Goal: Answer question/provide support

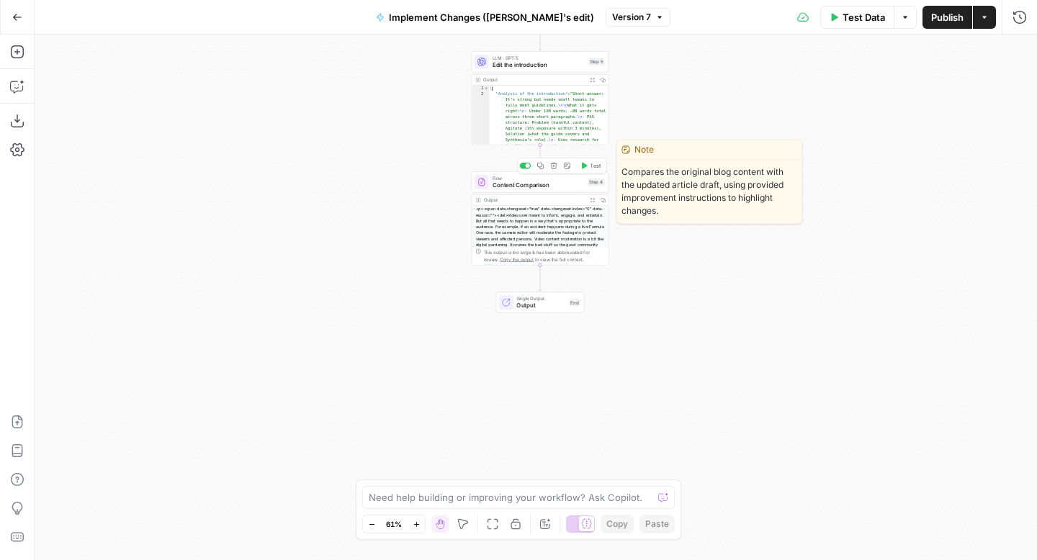
click at [557, 179] on span "Flow" at bounding box center [538, 177] width 91 height 7
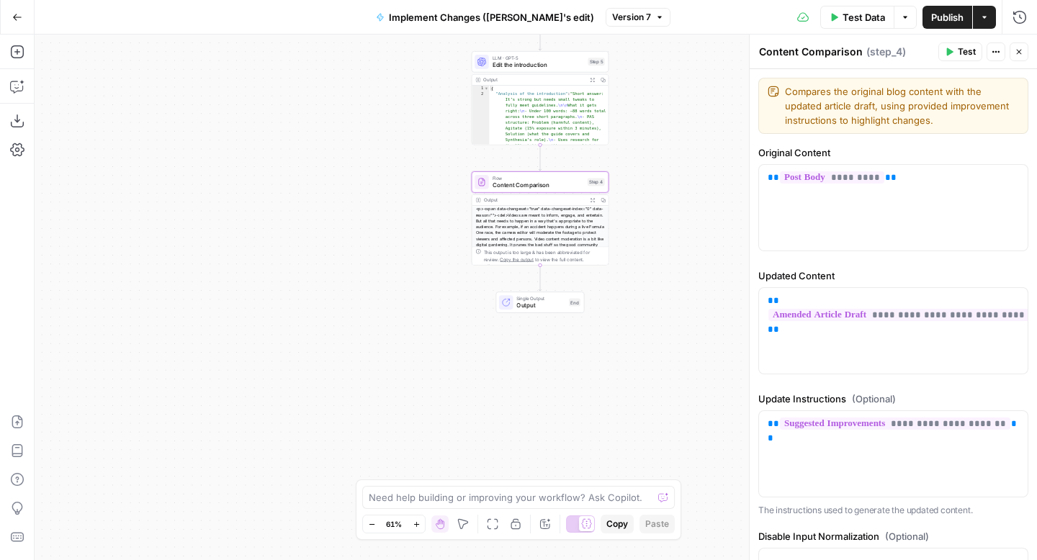
click at [572, 224] on div "<p><span data-changeset="true" data-changeset-index="0" data-reason=""><del>Vid…" at bounding box center [540, 254] width 136 height 96
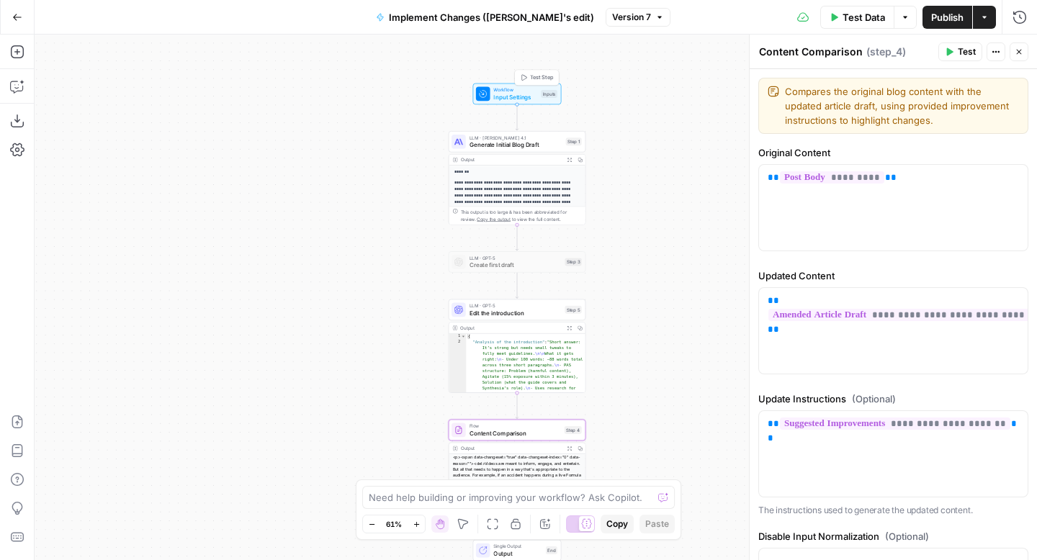
click at [507, 93] on span "Input Settings" at bounding box center [515, 97] width 44 height 9
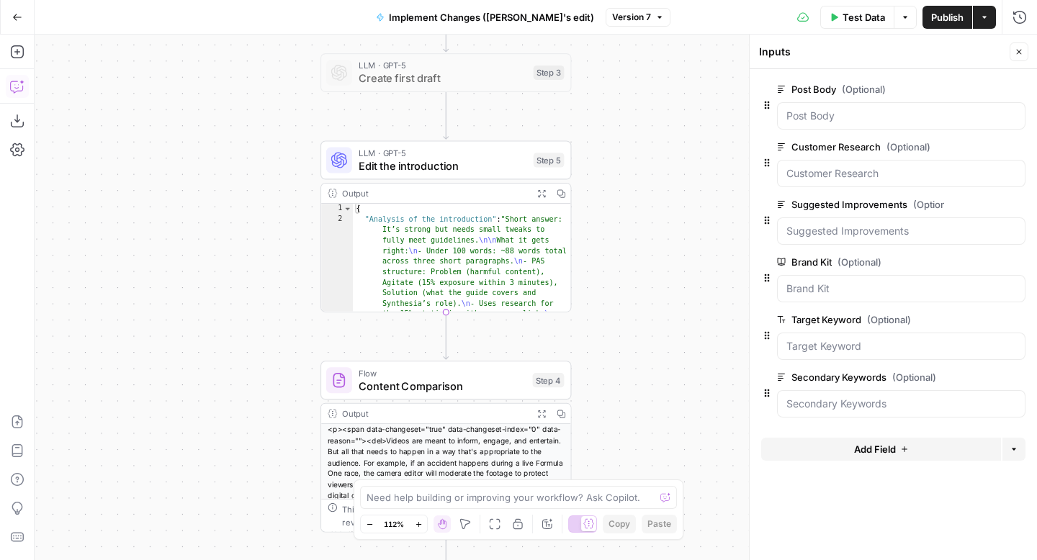
click at [25, 89] on button "Copilot" at bounding box center [17, 86] width 23 height 23
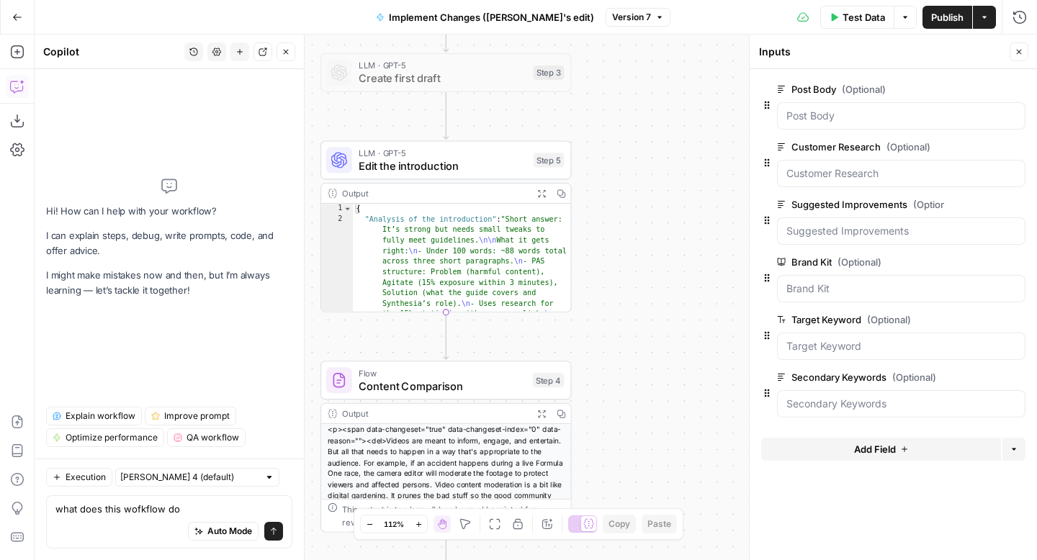
type textarea "what does this wofkflow do?"
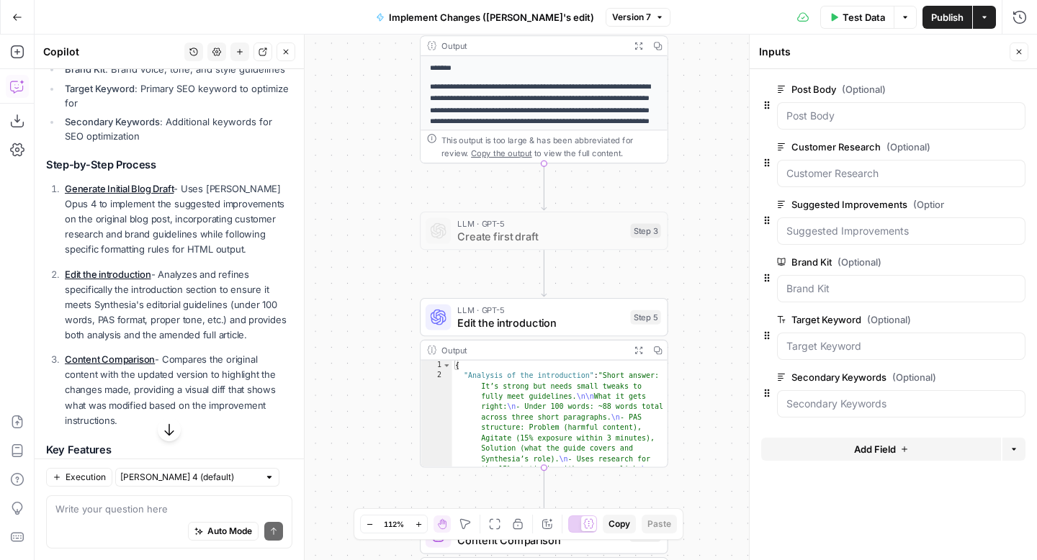
scroll to position [735, 0]
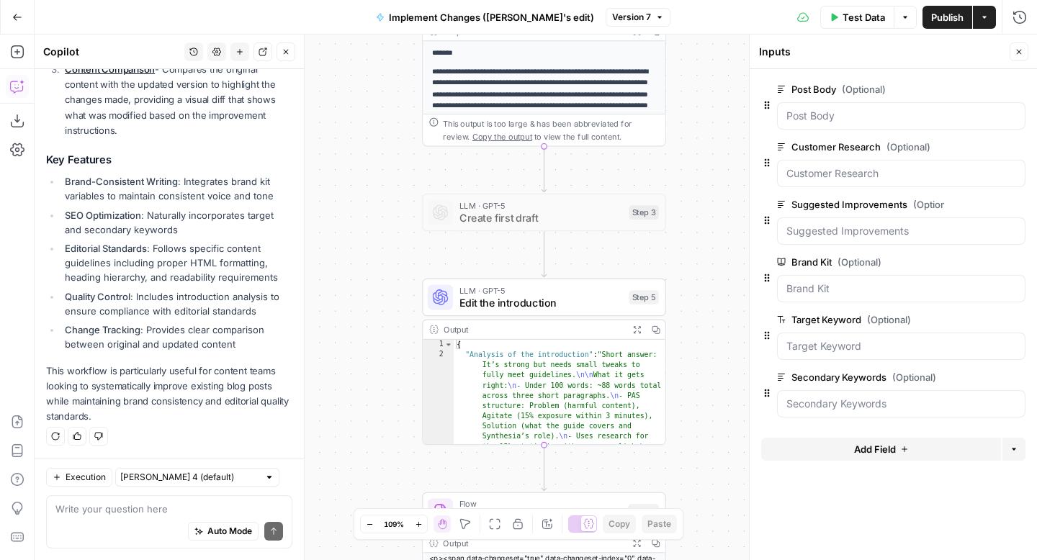
click at [127, 515] on textarea at bounding box center [169, 509] width 228 height 14
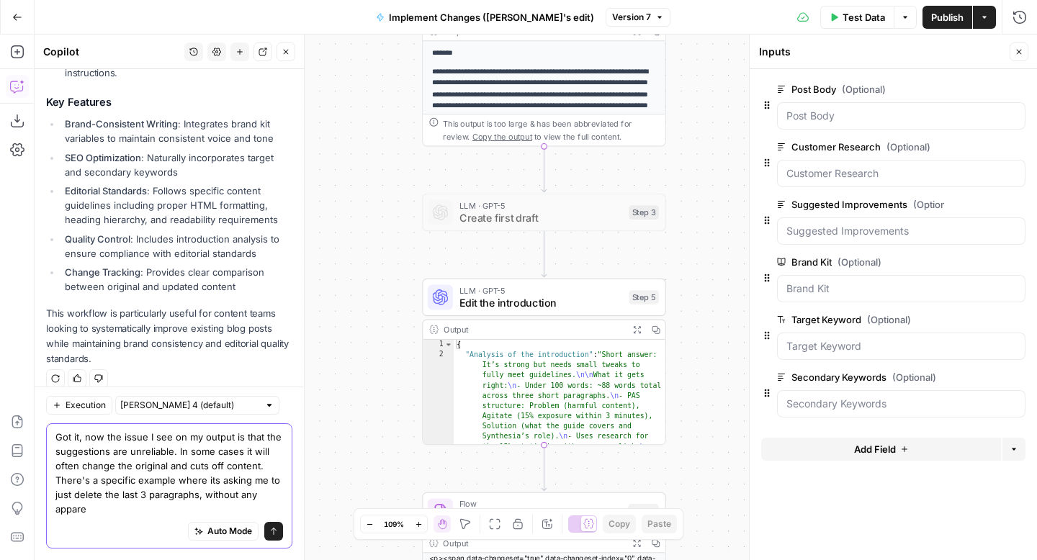
scroll to position [807, 0]
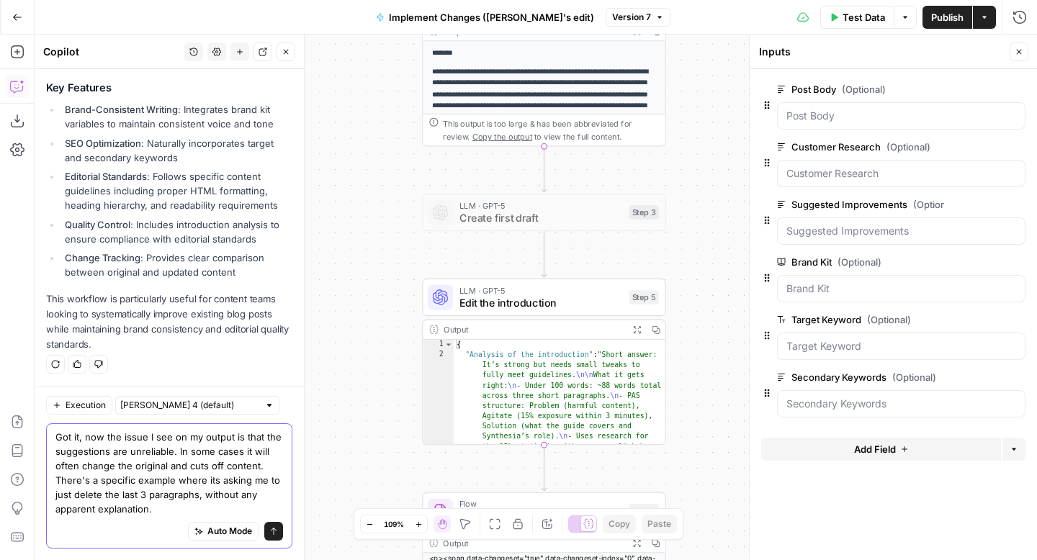
type textarea "Got it, now the issue I see on my output is that the suggestions are unreliable…"
click at [274, 534] on icon "submit" at bounding box center [273, 531] width 9 height 9
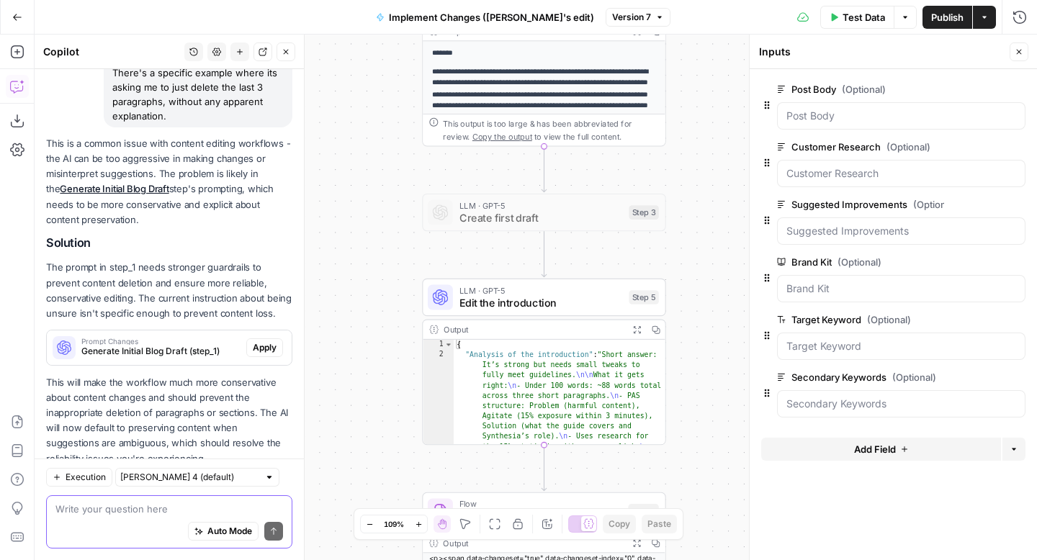
scroll to position [1221, 0]
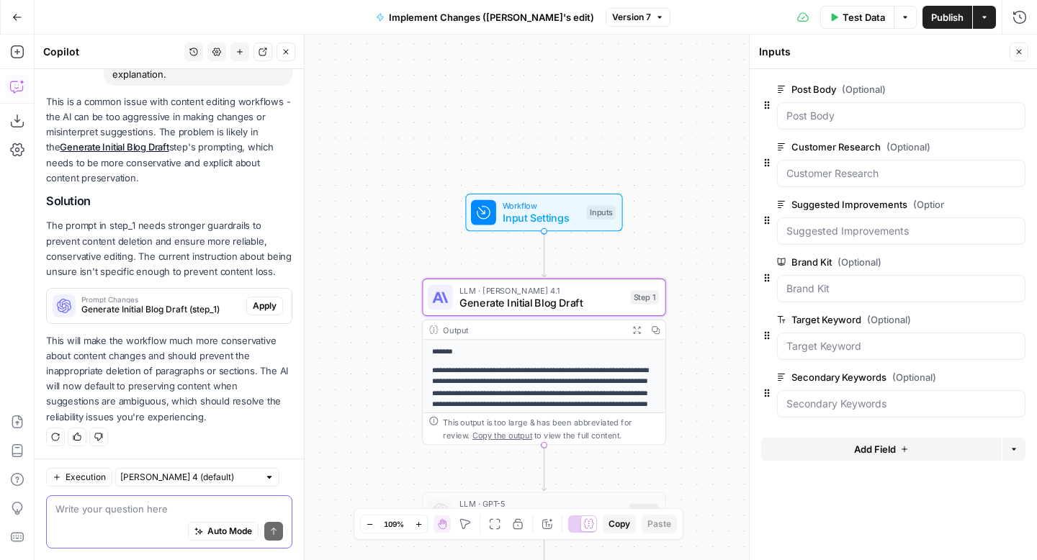
click at [190, 313] on span "Generate Initial Blog Draft (step_1)" at bounding box center [160, 309] width 159 height 13
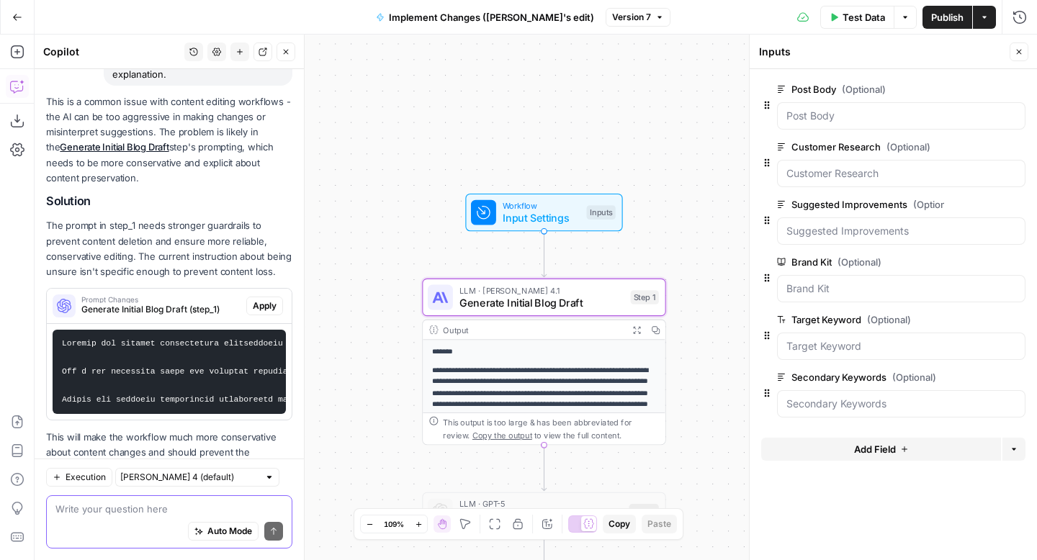
scroll to position [1317, 0]
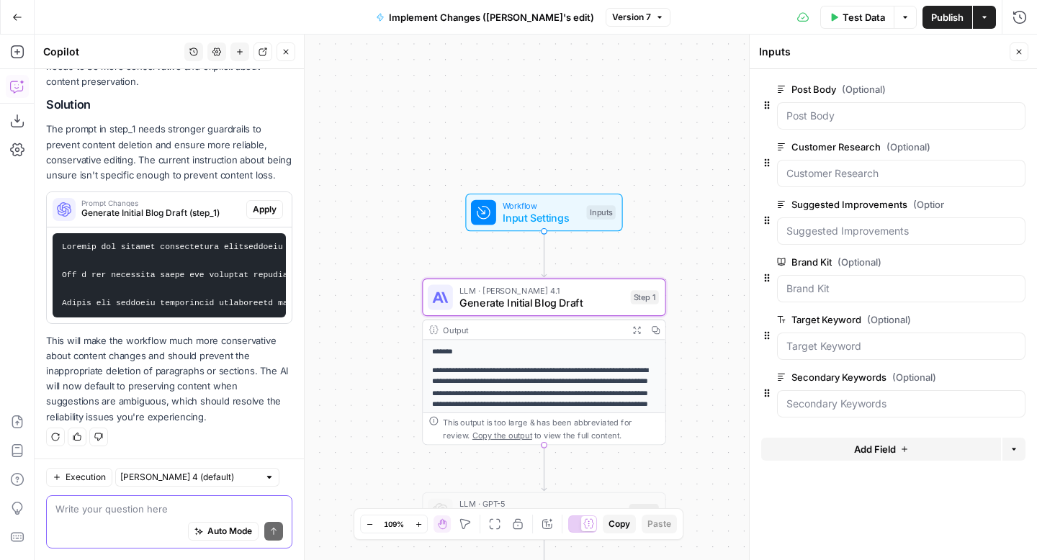
click at [277, 207] on button "Apply" at bounding box center [264, 209] width 37 height 19
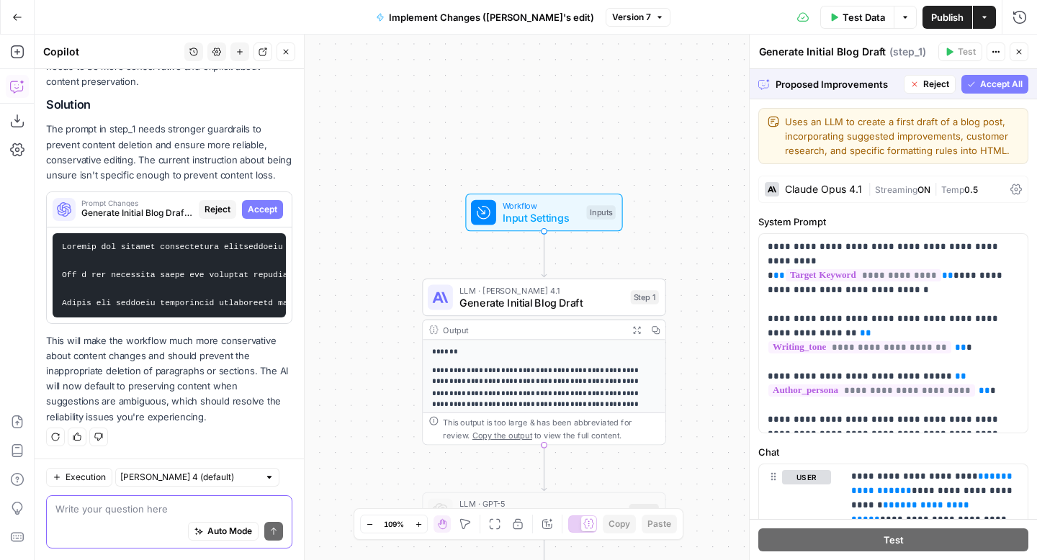
click at [1002, 85] on span "Accept All" at bounding box center [1001, 84] width 42 height 13
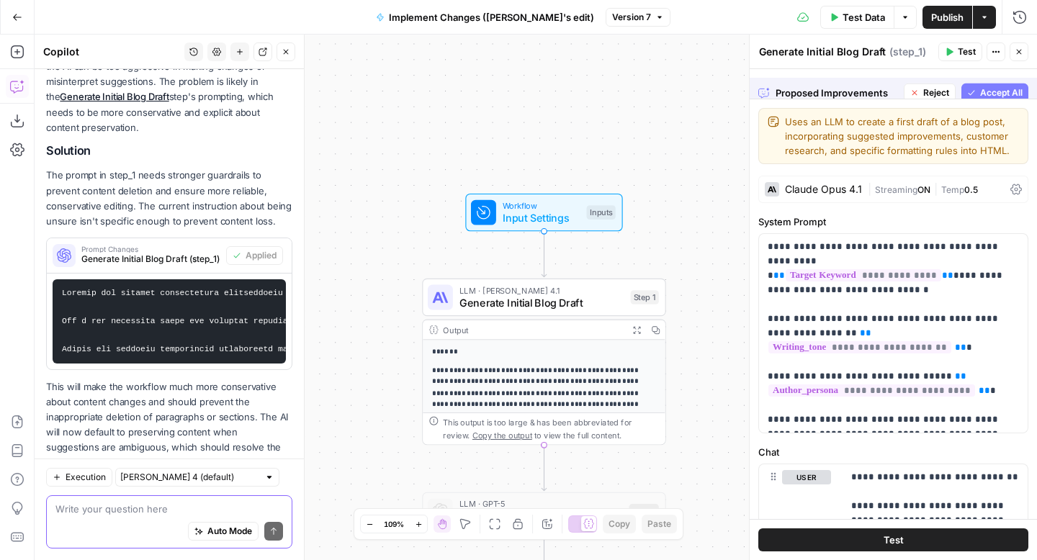
scroll to position [1363, 0]
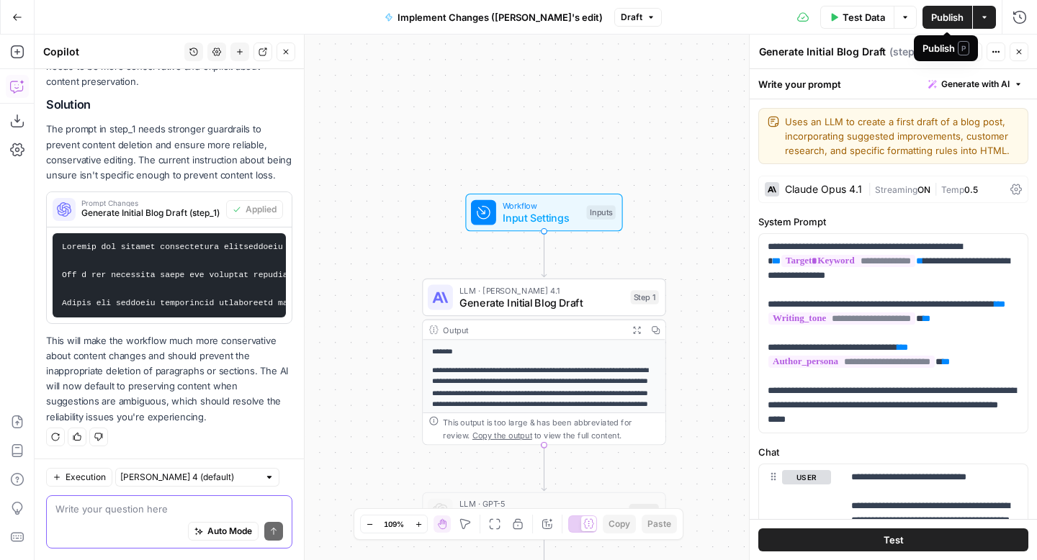
click at [954, 14] on span "Publish" at bounding box center [947, 17] width 32 height 14
click at [166, 512] on textarea at bounding box center [169, 509] width 228 height 14
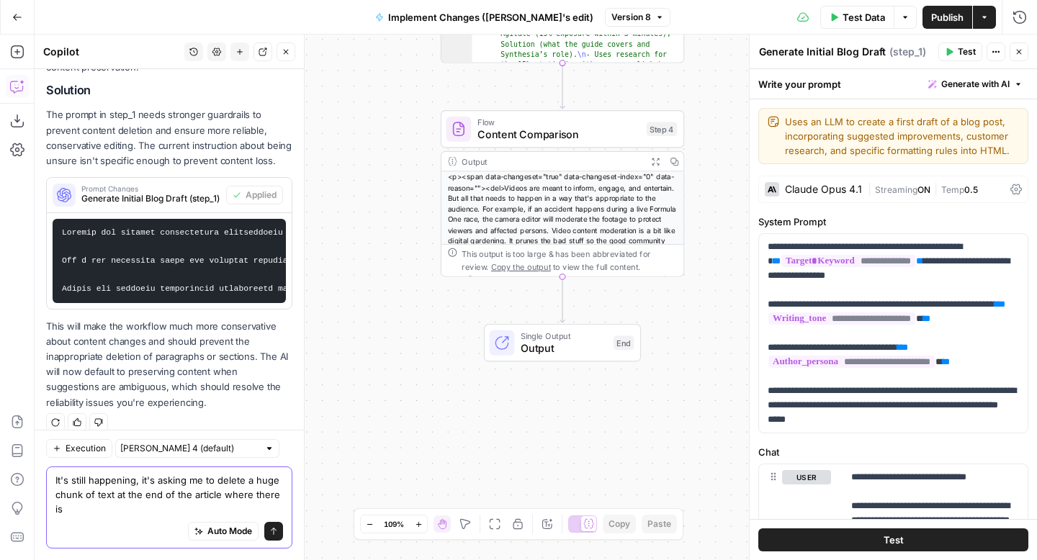
scroll to position [1392, 0]
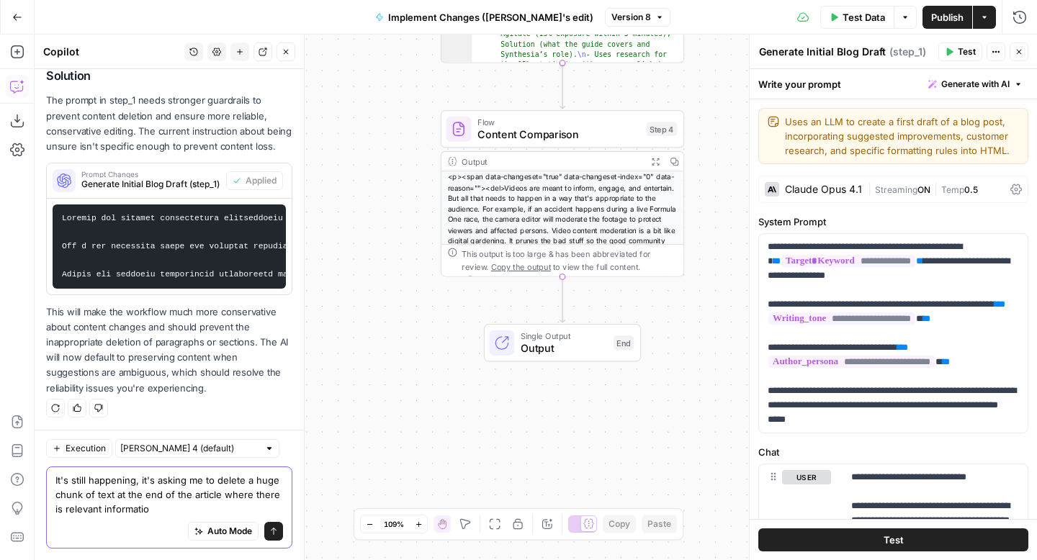
type textarea "It's still happening, it's asking me to delete a huge chunk of text at the end …"
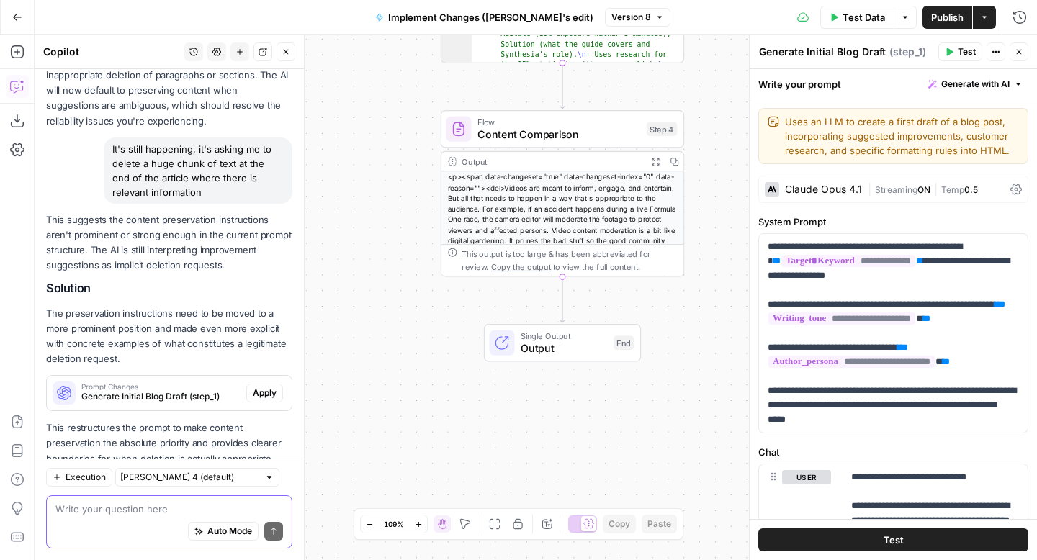
scroll to position [1747, 0]
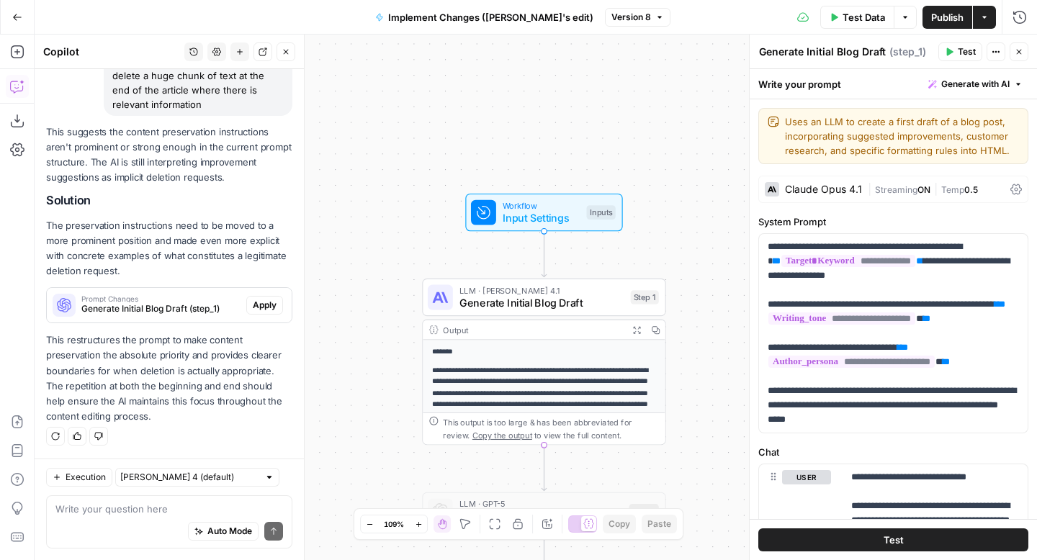
click at [172, 524] on div "Auto Mode Send" at bounding box center [169, 532] width 228 height 32
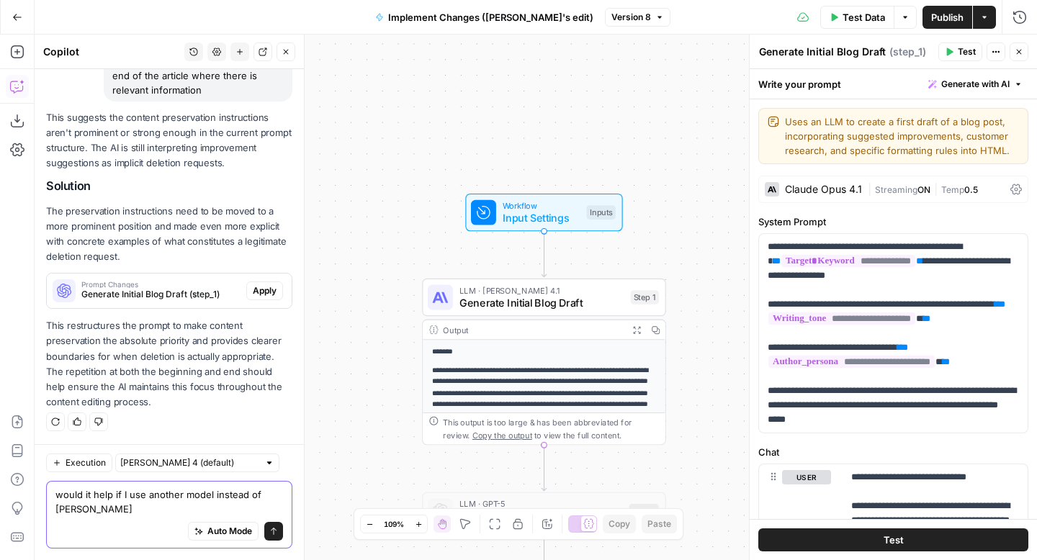
type textarea "would it help if I use another model instead of claude?"
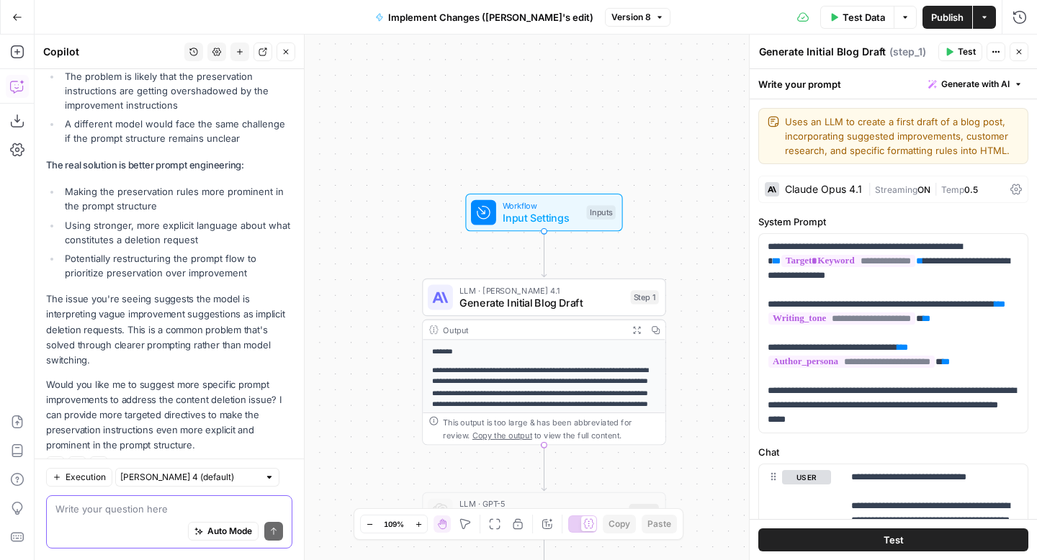
scroll to position [2386, 0]
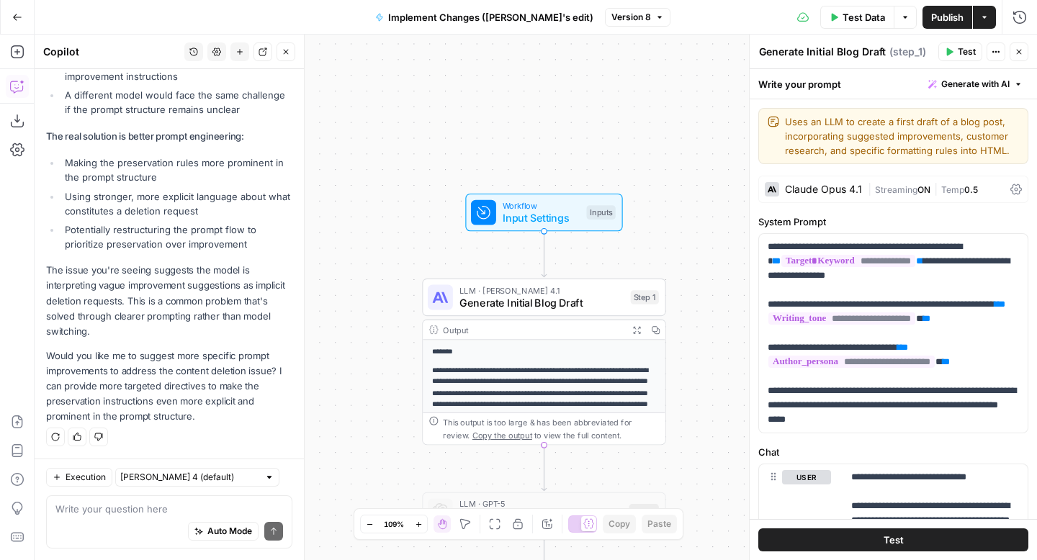
click at [159, 521] on div "Auto Mode Send" at bounding box center [169, 532] width 228 height 32
type textarea "yes please."
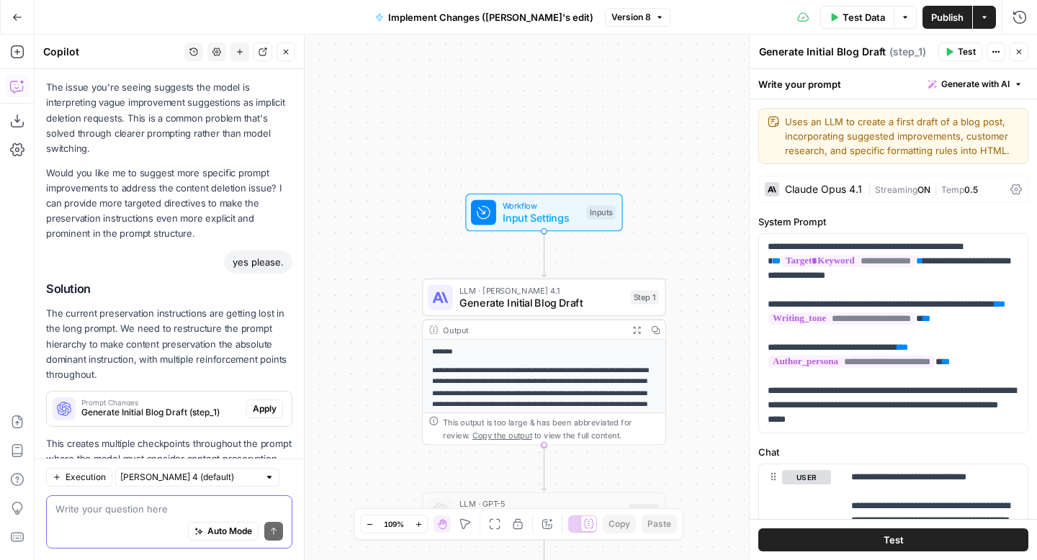
scroll to position [2657, 0]
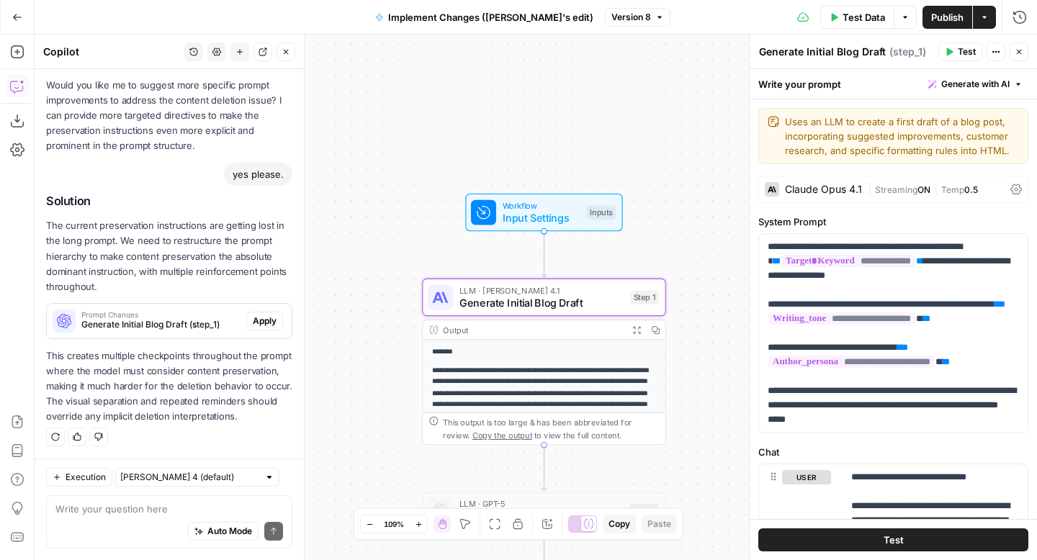
click at [274, 320] on span "Apply" at bounding box center [265, 321] width 24 height 13
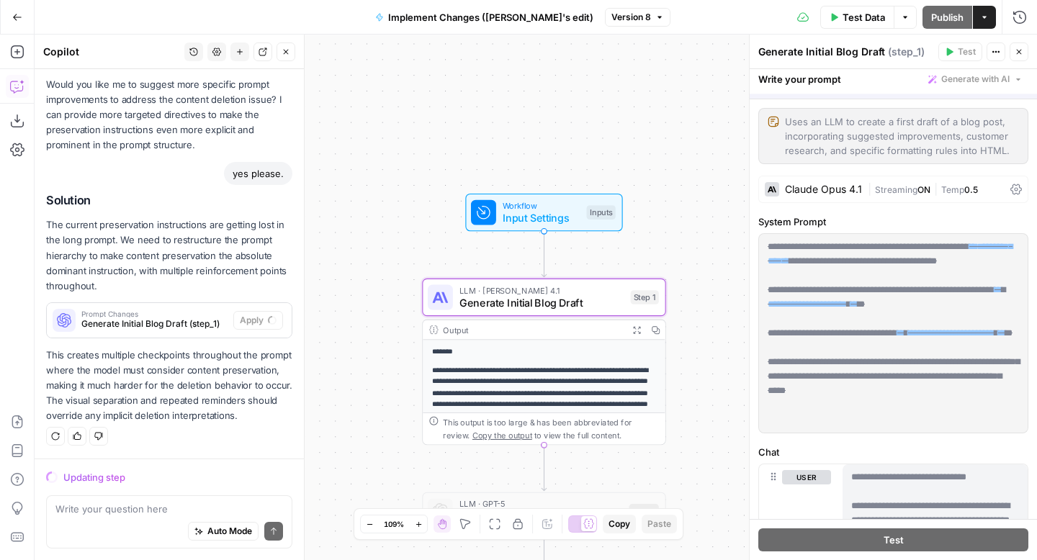
scroll to position [2611, 0]
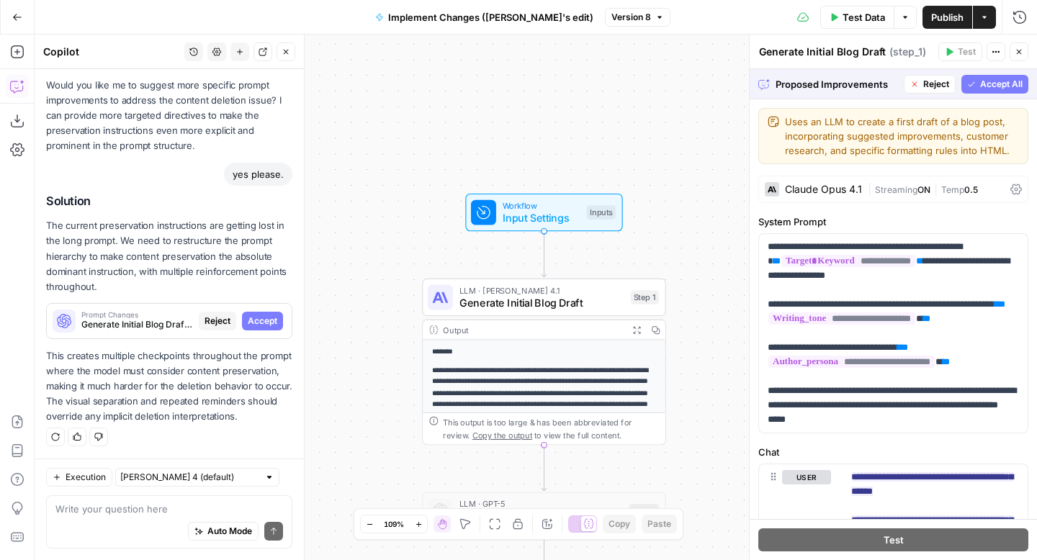
click at [1000, 81] on span "Accept All" at bounding box center [1001, 84] width 42 height 13
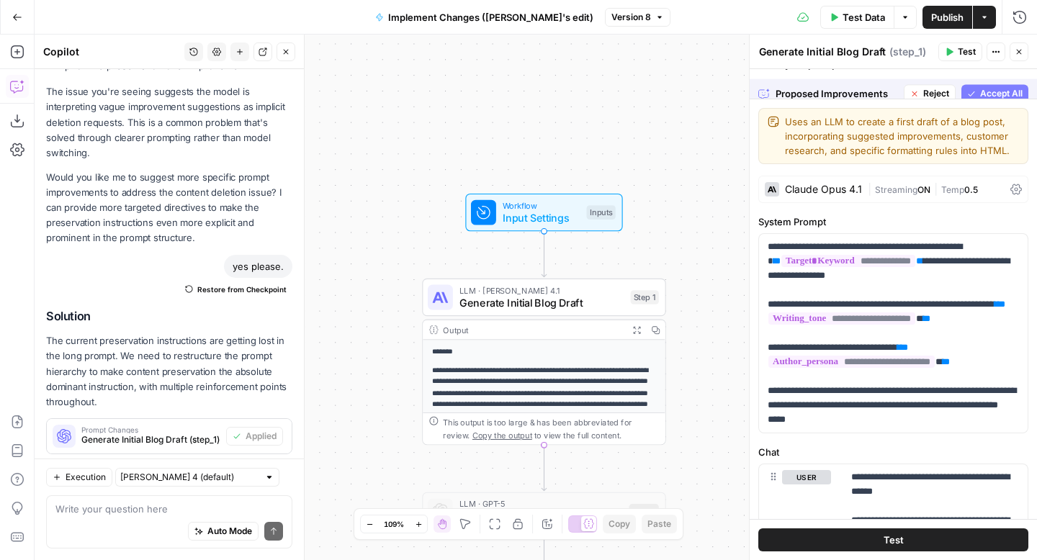
scroll to position [2726, 0]
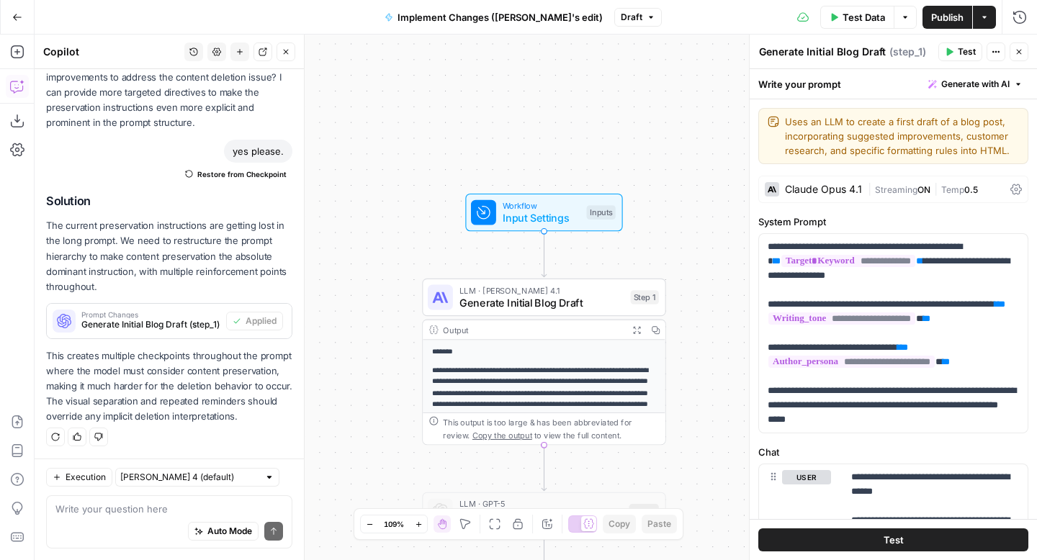
click at [943, 21] on span "Publish" at bounding box center [947, 17] width 32 height 14
click at [191, 323] on span "Generate Initial Blog Draft (step_1)" at bounding box center [150, 324] width 139 height 13
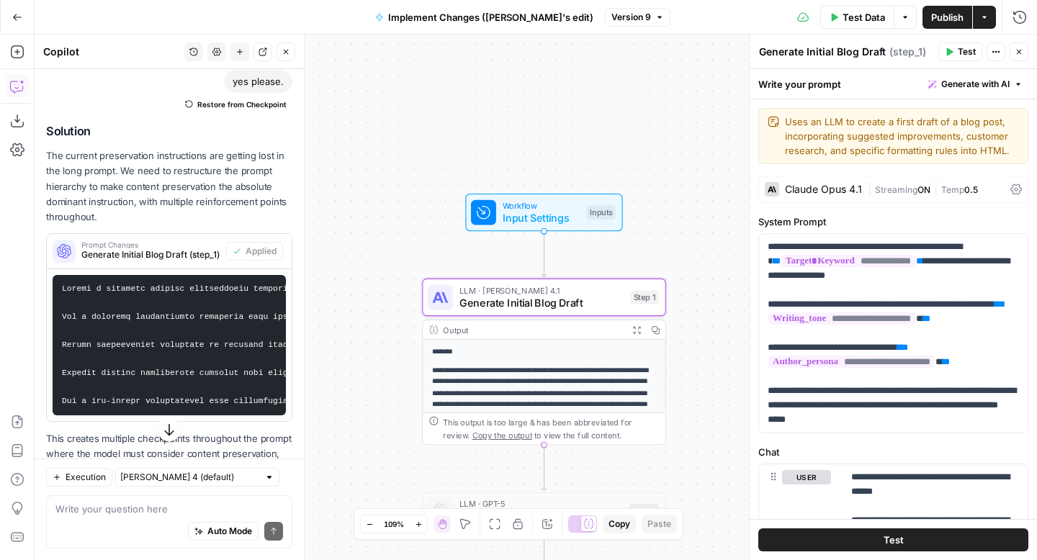
scroll to position [2797, 0]
click at [214, 382] on pre at bounding box center [169, 344] width 233 height 140
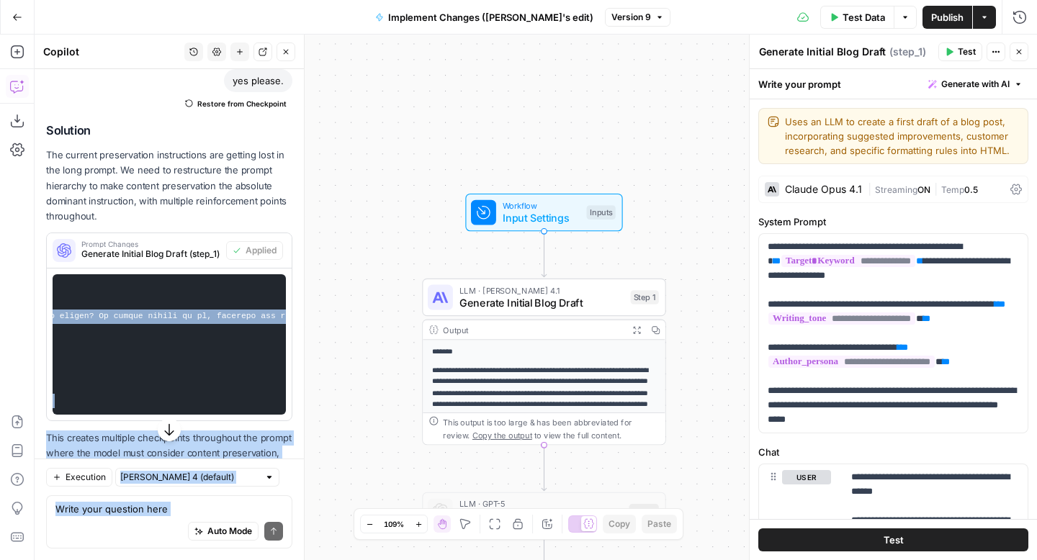
scroll to position [0, 1571]
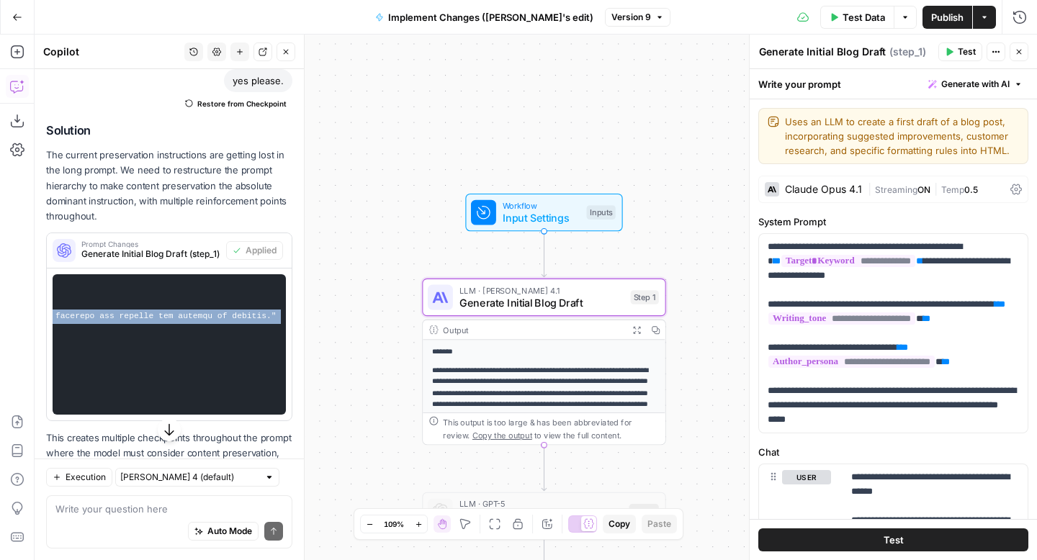
drag, startPoint x: 65, startPoint y: 289, endPoint x: 150, endPoint y: 395, distance: 136.3
click at [150, 395] on pre at bounding box center [169, 344] width 233 height 140
copy code "reate a separate content preservation section at the very top of the user messa…"
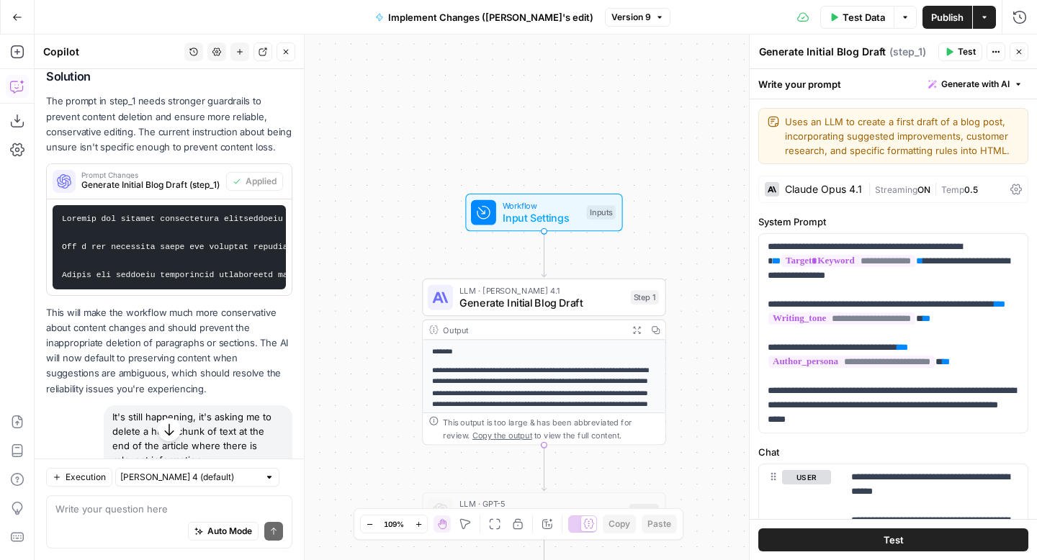
scroll to position [1379, 0]
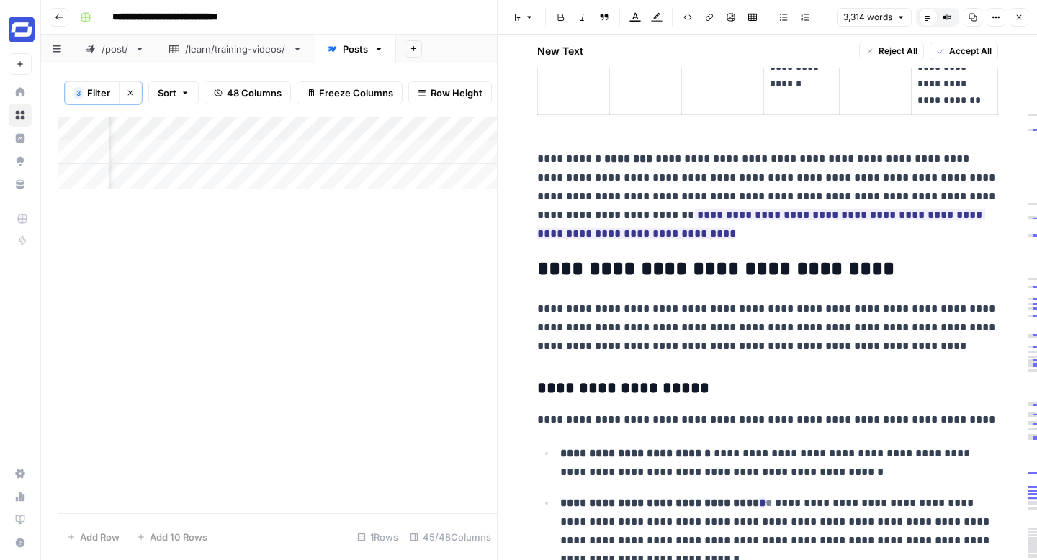
scroll to position [0, 7194]
click at [1015, 17] on icon "button" at bounding box center [1019, 17] width 9 height 9
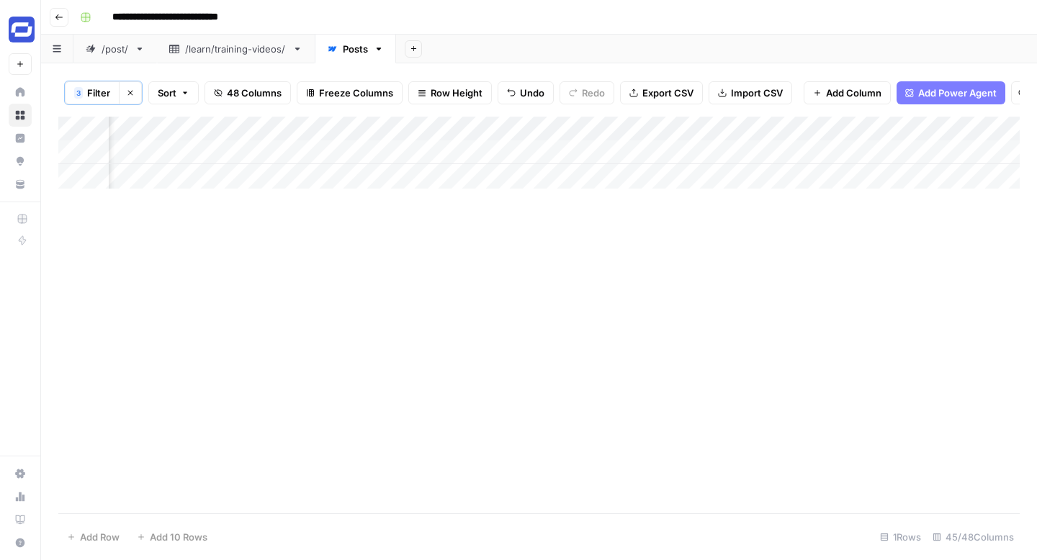
scroll to position [0, 5802]
click at [616, 157] on div "Add Column" at bounding box center [538, 153] width 961 height 72
click at [648, 152] on div "Add Column" at bounding box center [538, 153] width 961 height 72
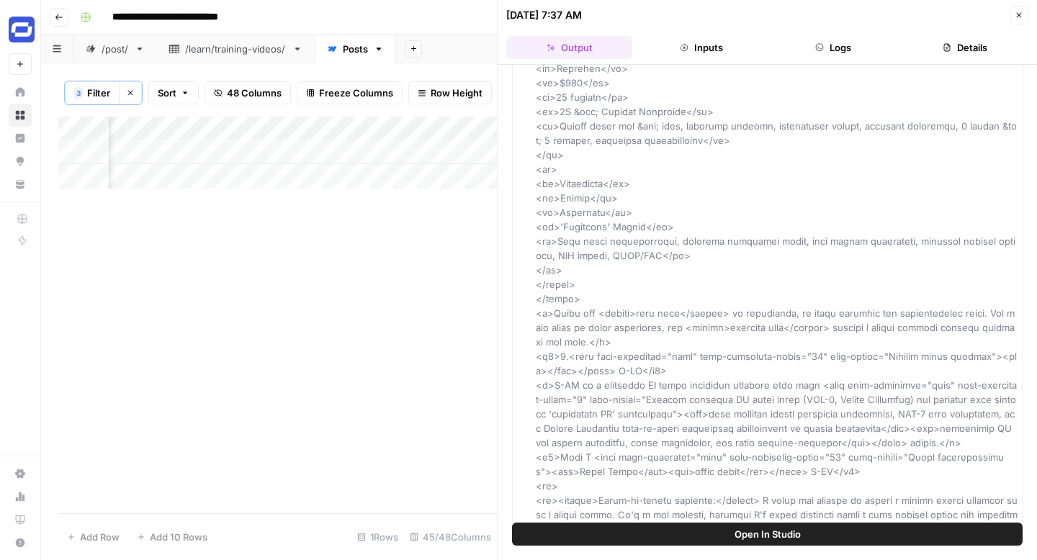
scroll to position [0, 6181]
click at [368, 150] on div "Add Column" at bounding box center [277, 153] width 439 height 72
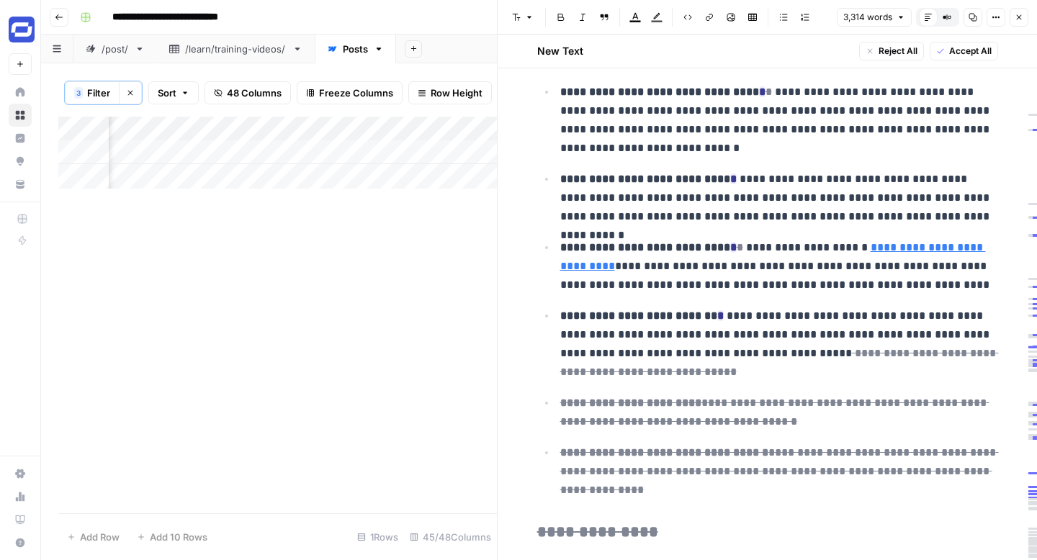
scroll to position [9465, 0]
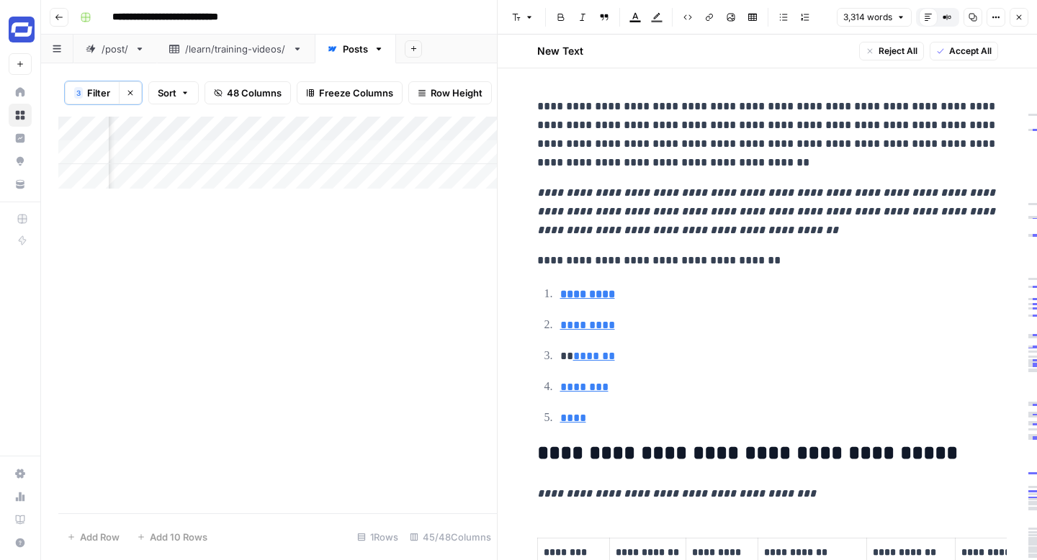
click at [316, 198] on div "Add Column" at bounding box center [277, 315] width 439 height 397
click at [413, 126] on div "Add Column" at bounding box center [277, 153] width 439 height 72
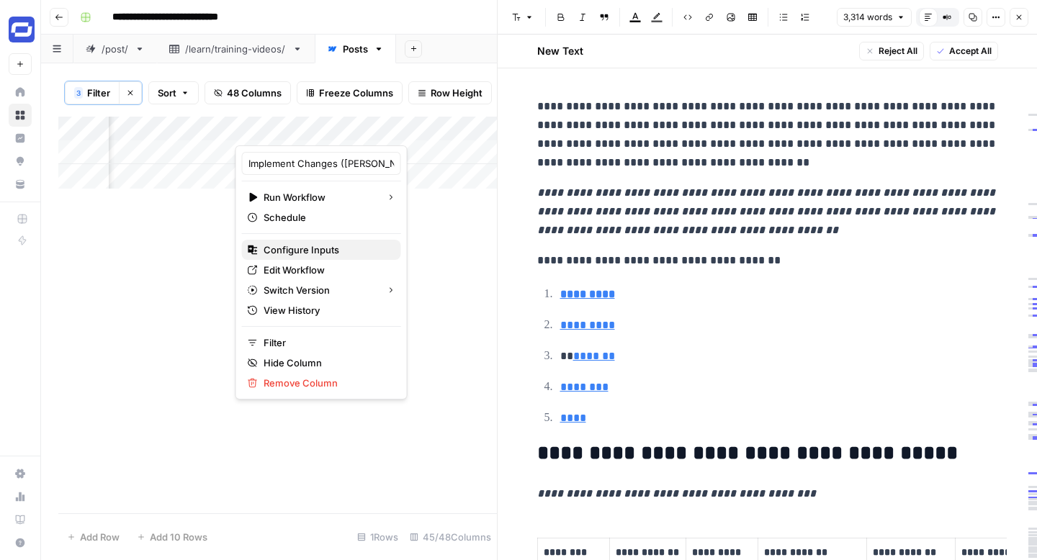
click at [321, 253] on span "Configure Inputs" at bounding box center [327, 250] width 126 height 14
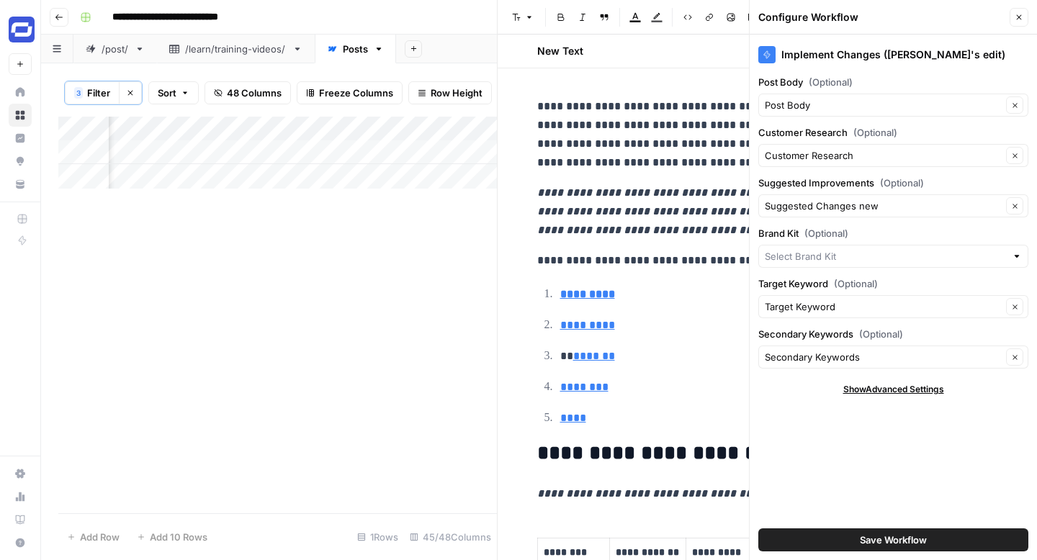
type input "Synthesia"
click at [1019, 16] on icon "button" at bounding box center [1019, 17] width 9 height 9
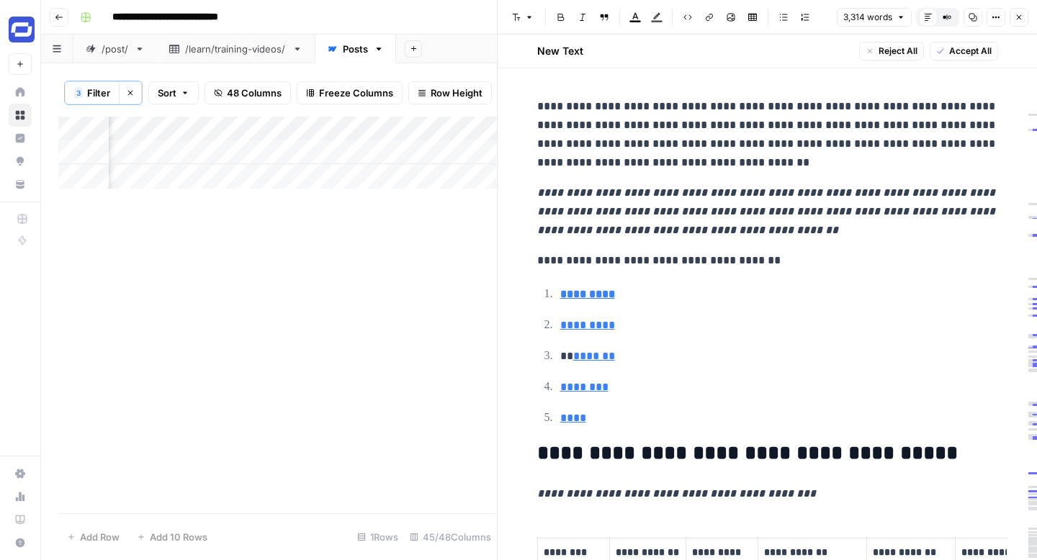
scroll to position [0, 5116]
click at [398, 153] on div "Add Column" at bounding box center [277, 153] width 439 height 72
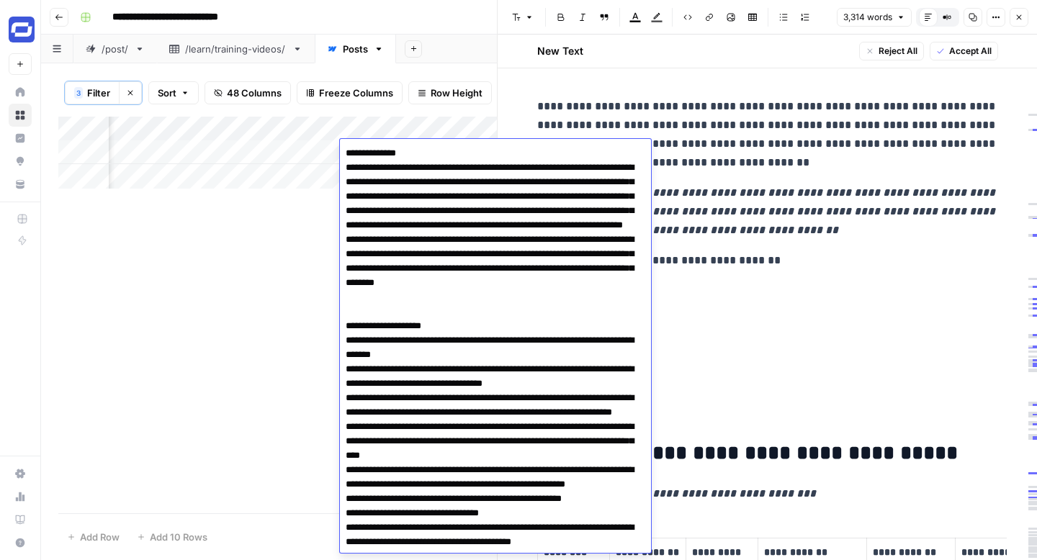
scroll to position [1598, 0]
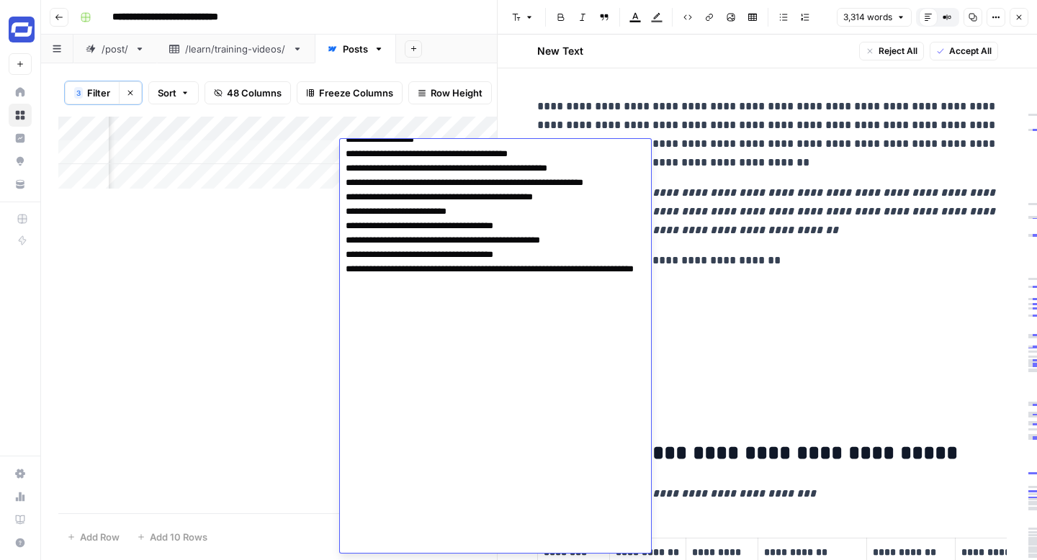
click at [277, 184] on div "Add Column" at bounding box center [277, 153] width 439 height 72
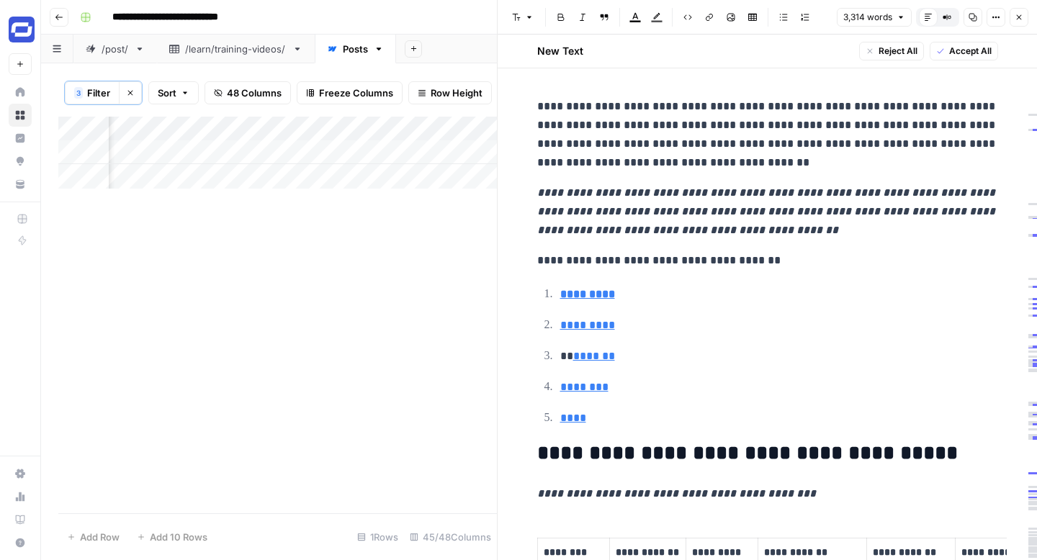
scroll to position [0, 4734]
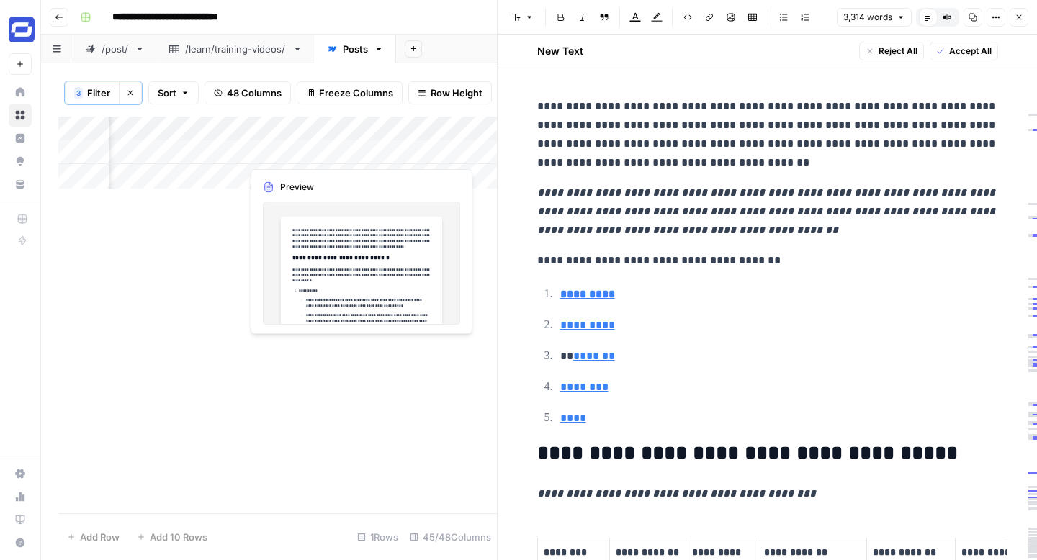
click at [305, 154] on div "Add Column" at bounding box center [277, 153] width 439 height 72
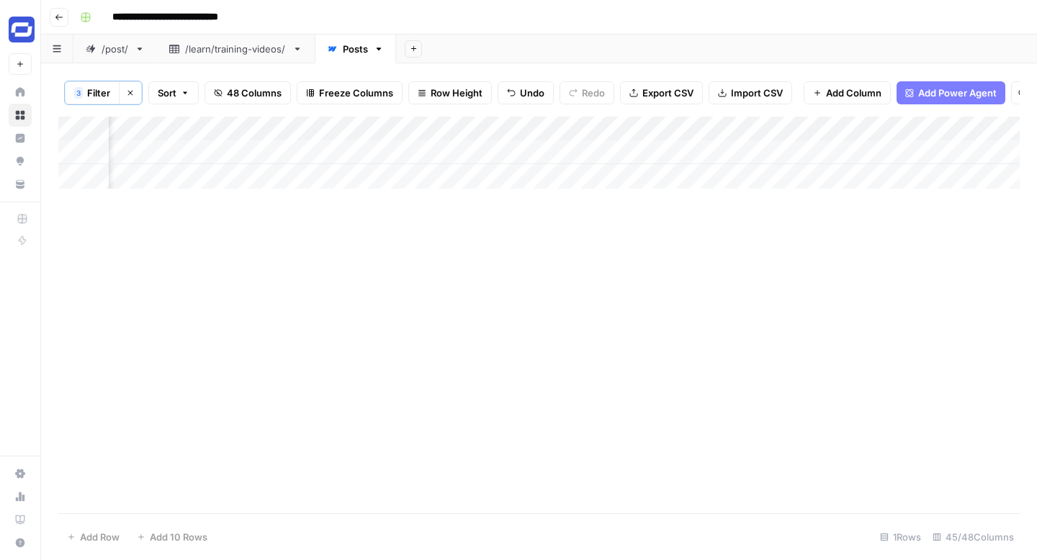
click at [295, 175] on div "Add Column" at bounding box center [538, 153] width 961 height 72
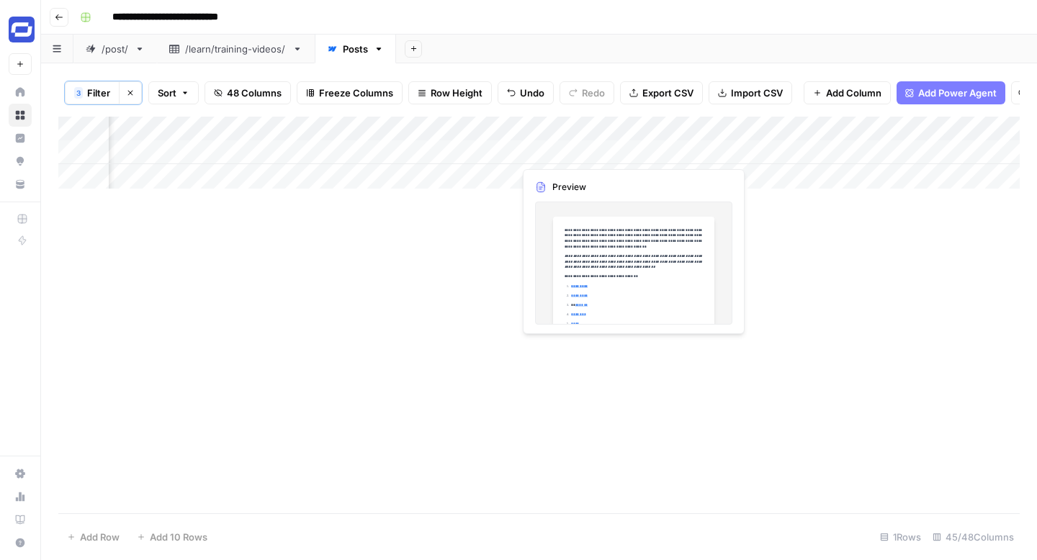
click at [542, 152] on div "Add Column" at bounding box center [538, 153] width 961 height 72
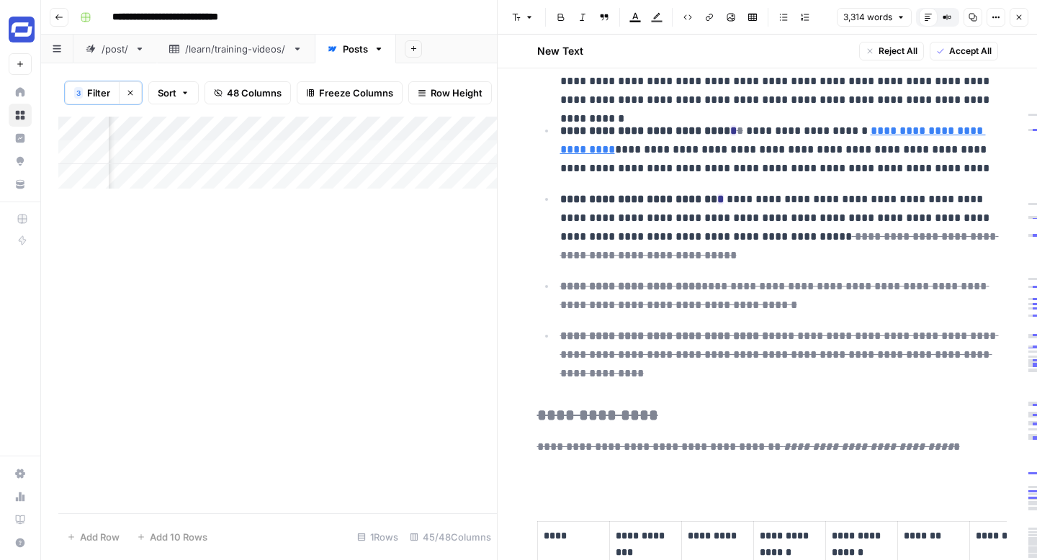
scroll to position [9541, 0]
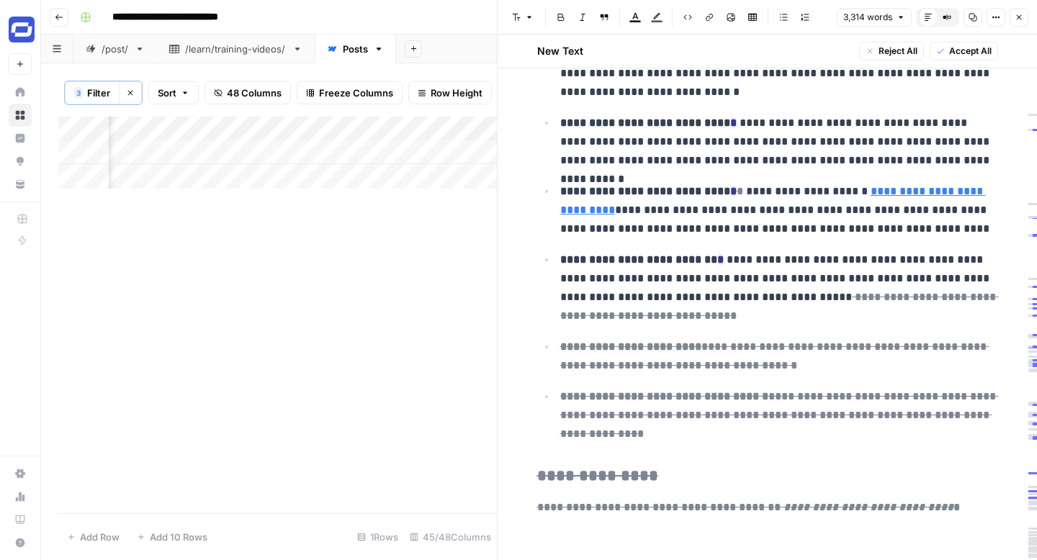
click at [197, 129] on div "Add Column" at bounding box center [277, 153] width 439 height 72
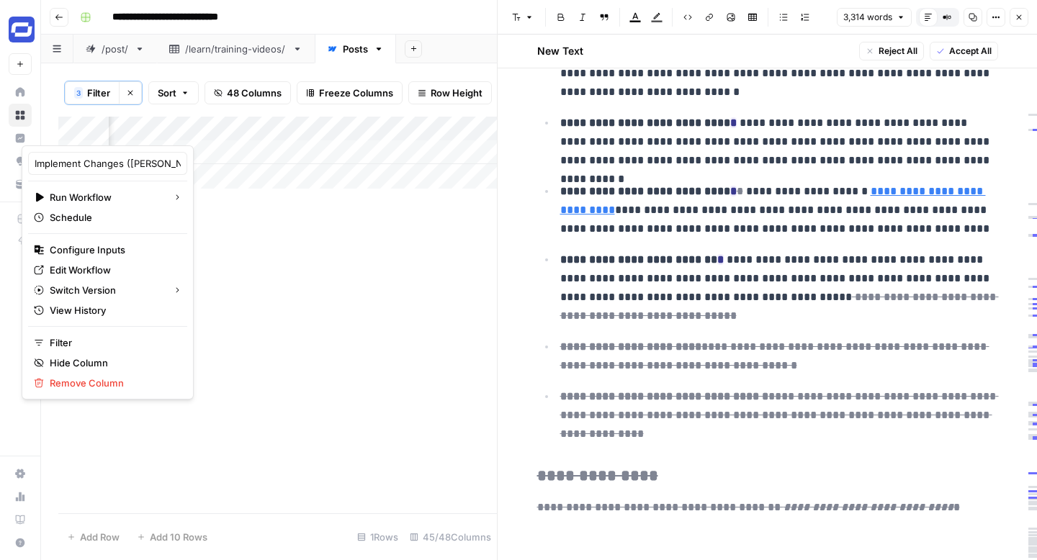
click at [290, 222] on div "Add Column" at bounding box center [277, 315] width 439 height 397
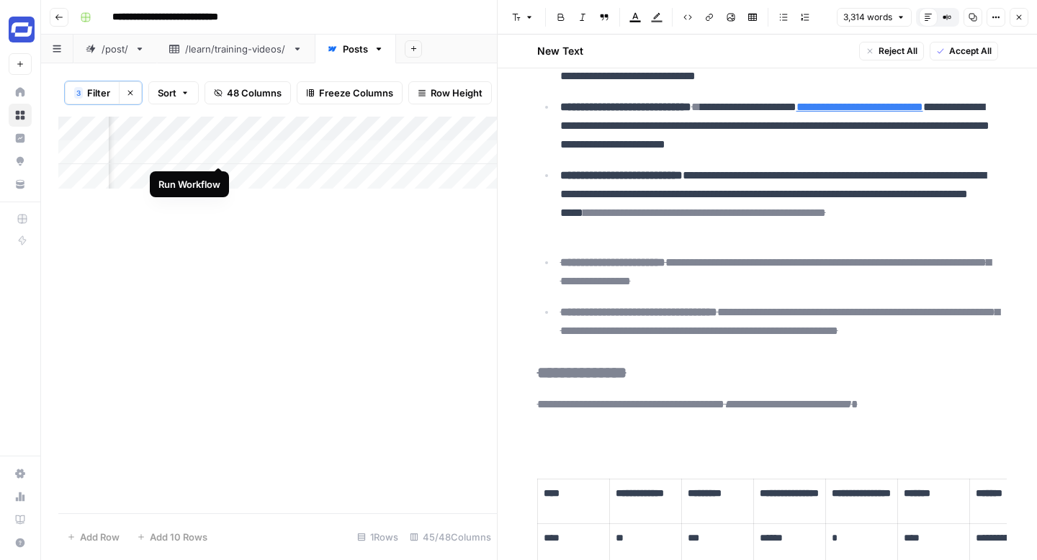
click at [223, 152] on div "Add Column" at bounding box center [277, 153] width 439 height 72
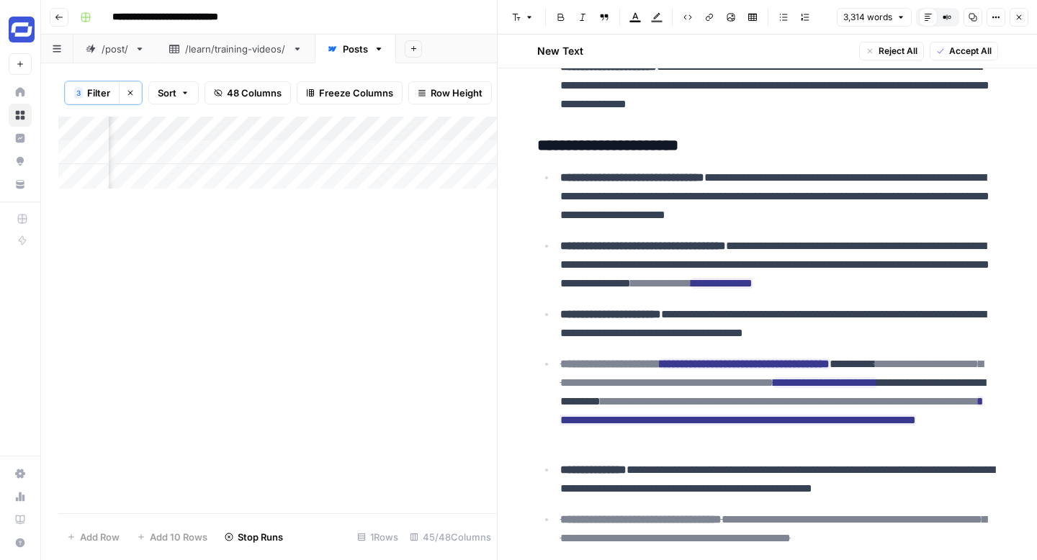
scroll to position [5316, 0]
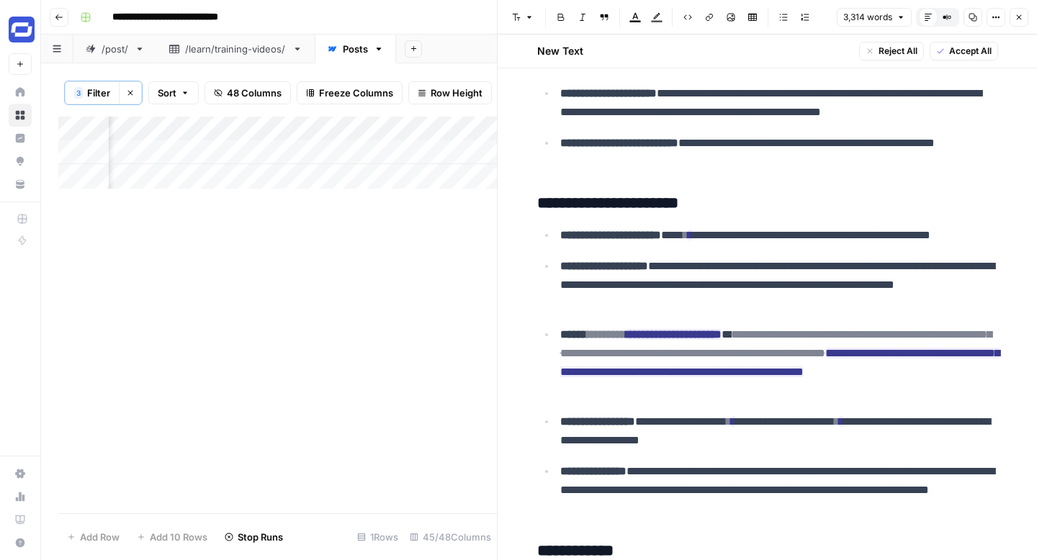
click at [1015, 18] on icon "button" at bounding box center [1019, 17] width 9 height 9
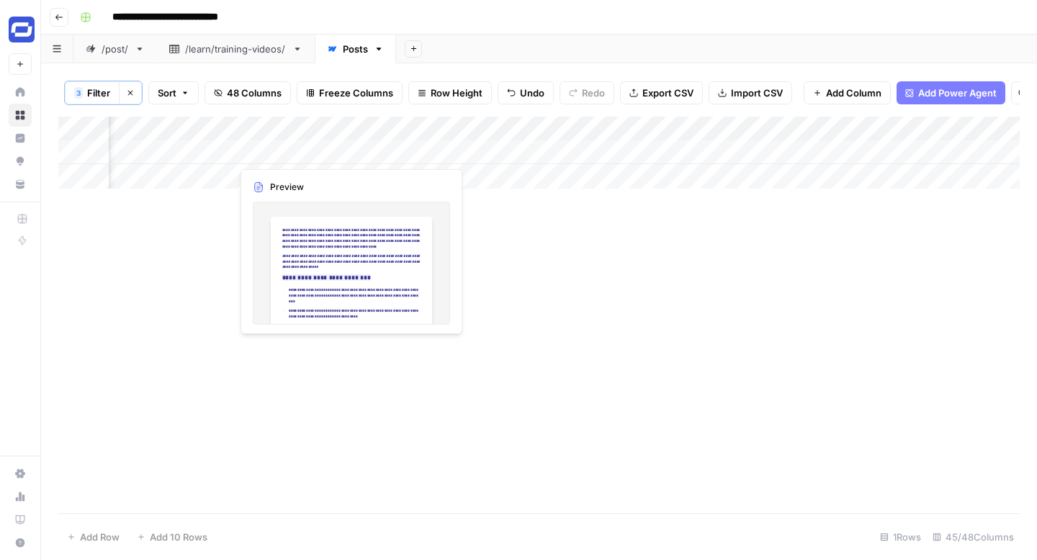
click at [301, 154] on div "Add Column" at bounding box center [538, 153] width 961 height 72
click at [305, 154] on div "Add Column" at bounding box center [538, 153] width 961 height 72
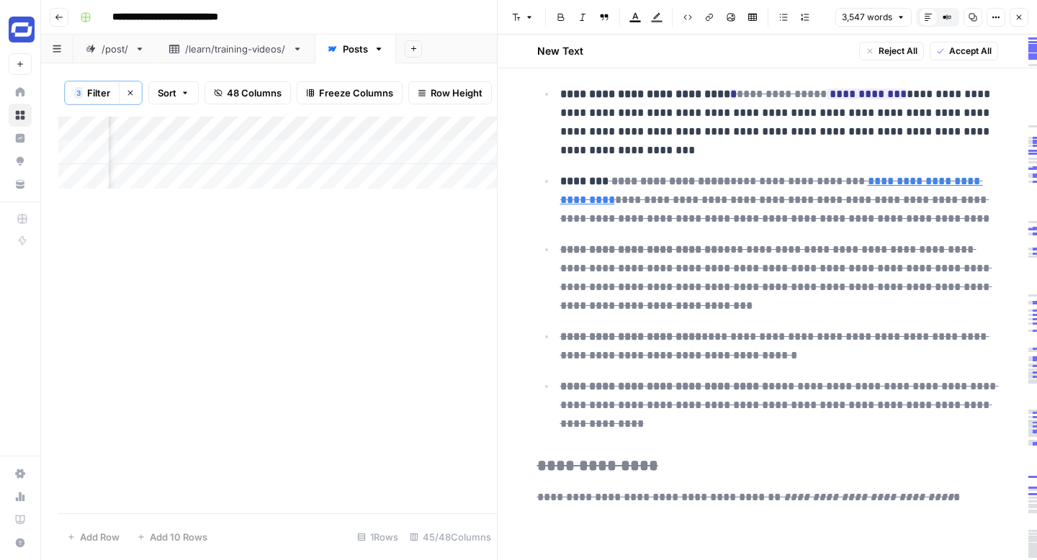
scroll to position [11174, 0]
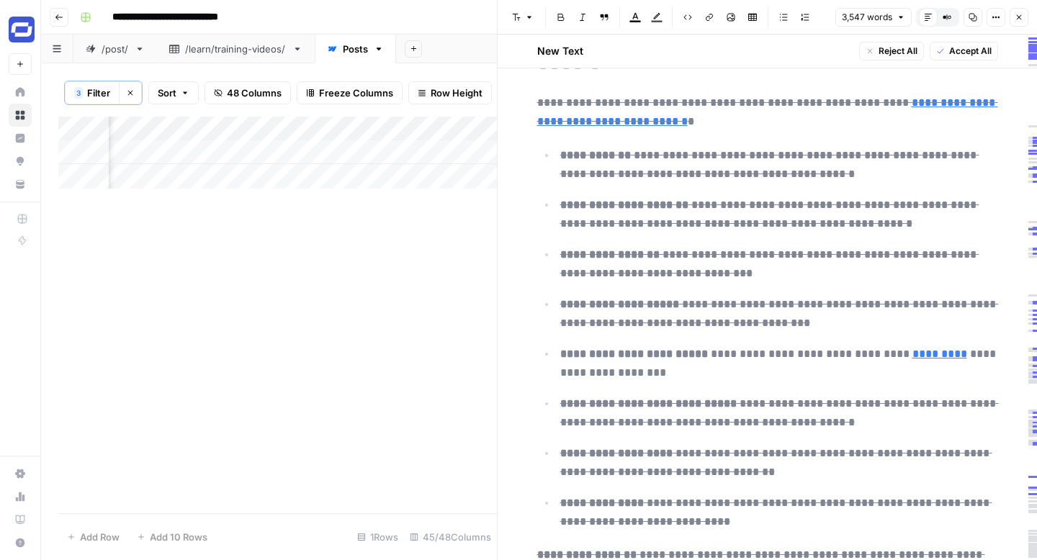
click at [810, 349] on del "**********" at bounding box center [779, 364] width 439 height 30
copy div "**********"
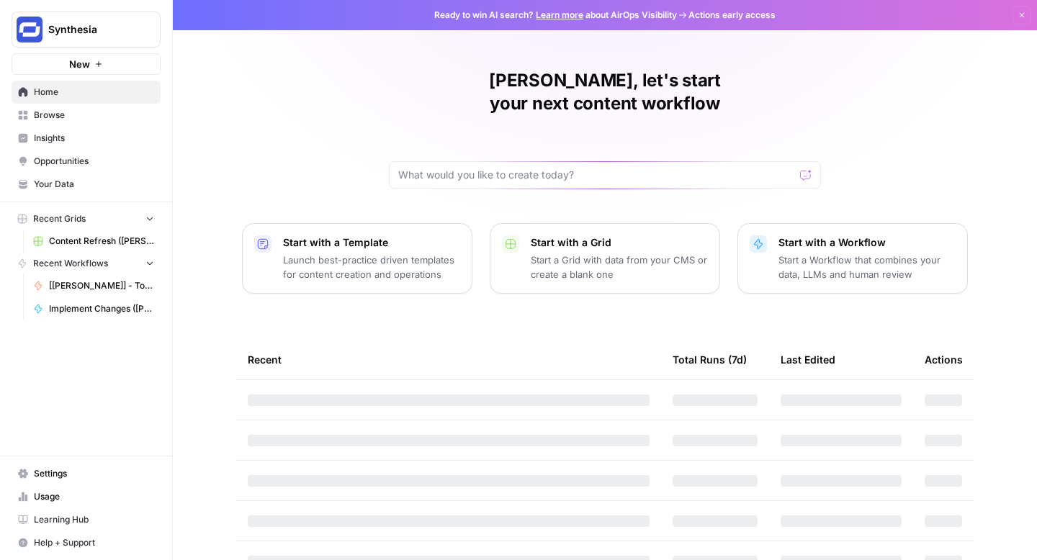
click at [131, 28] on span "Synthesia" at bounding box center [91, 29] width 87 height 14
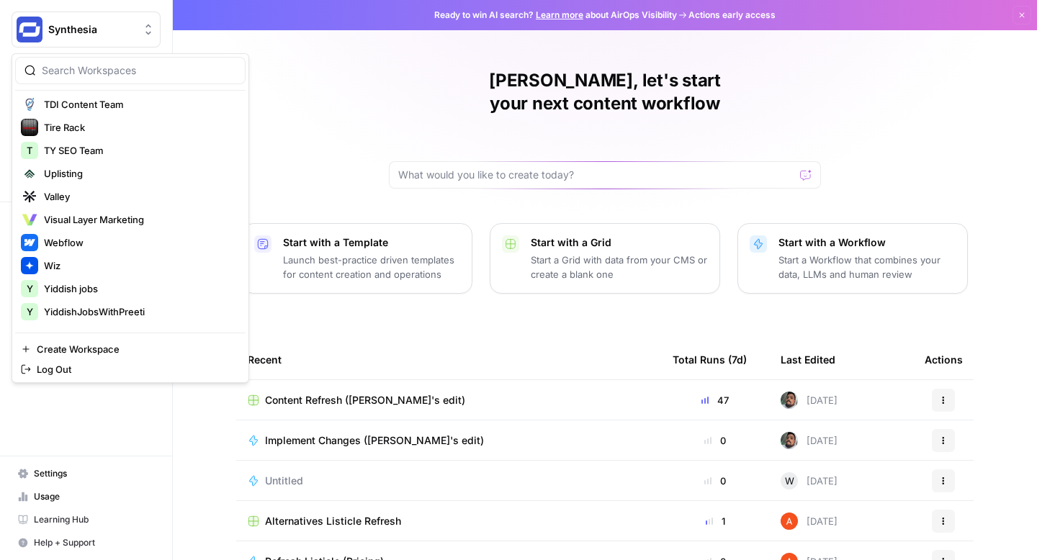
scroll to position [1114, 0]
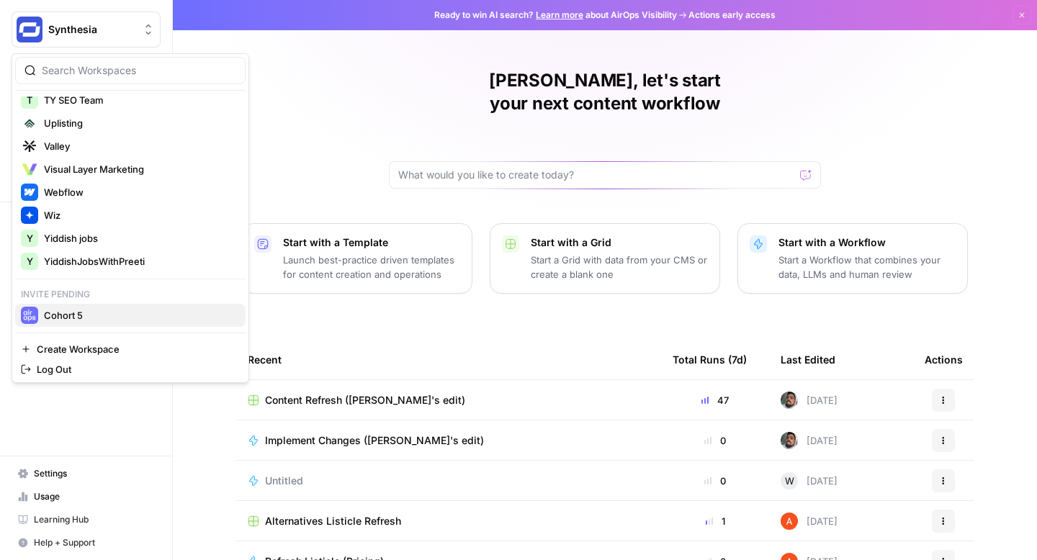
click at [135, 310] on span "Cohort 5" at bounding box center [139, 315] width 190 height 14
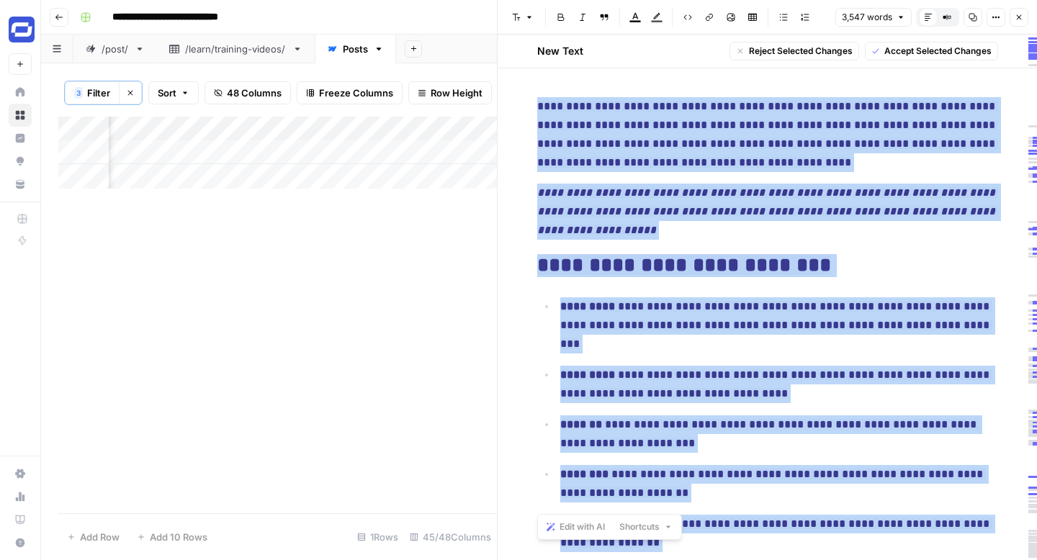
scroll to position [11174, 0]
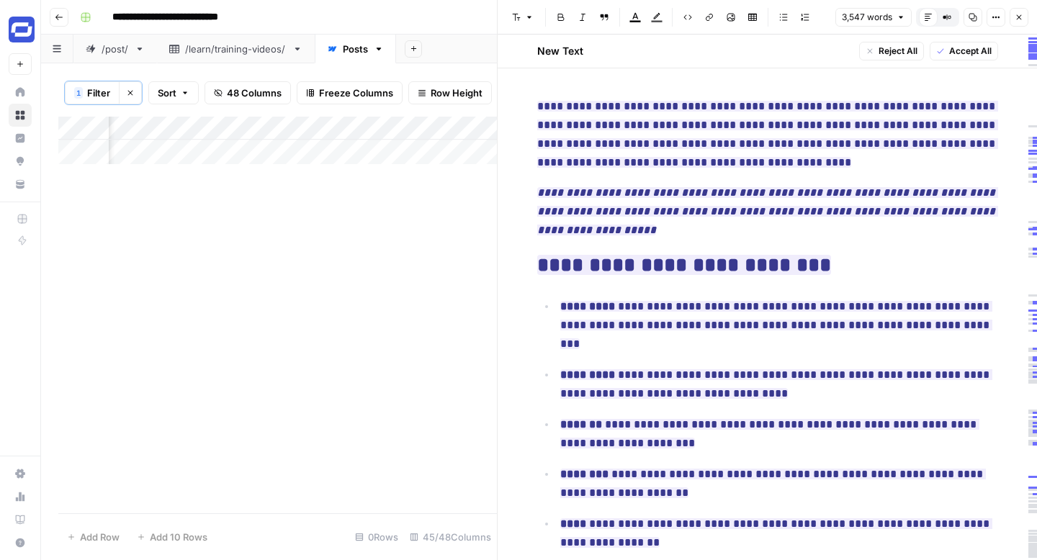
click at [328, 150] on div "Add Column" at bounding box center [277, 141] width 439 height 48
click at [125, 93] on button "Clear filters" at bounding box center [130, 92] width 23 height 23
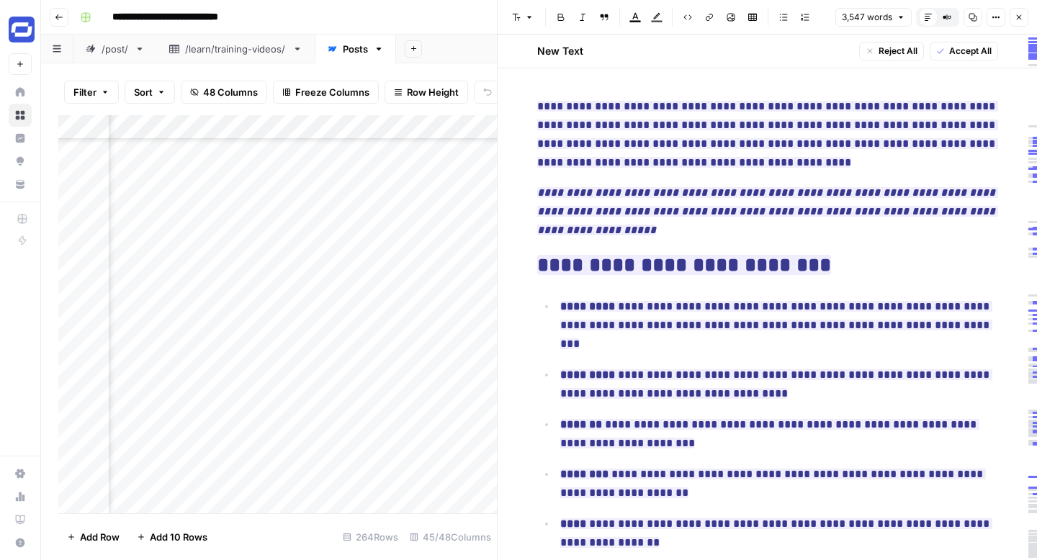
scroll to position [4389, 6129]
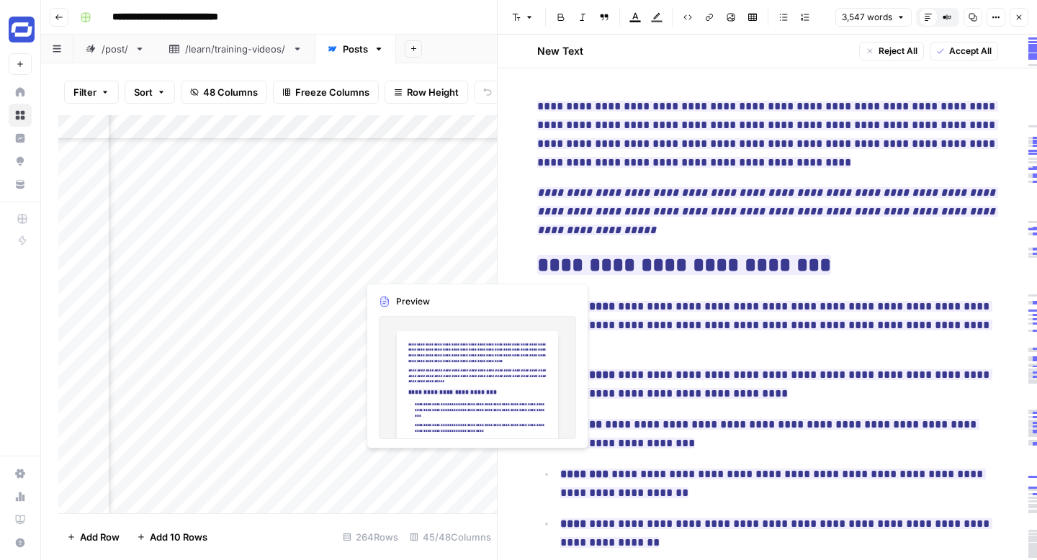
click at [410, 261] on div "Add Column" at bounding box center [277, 314] width 439 height 398
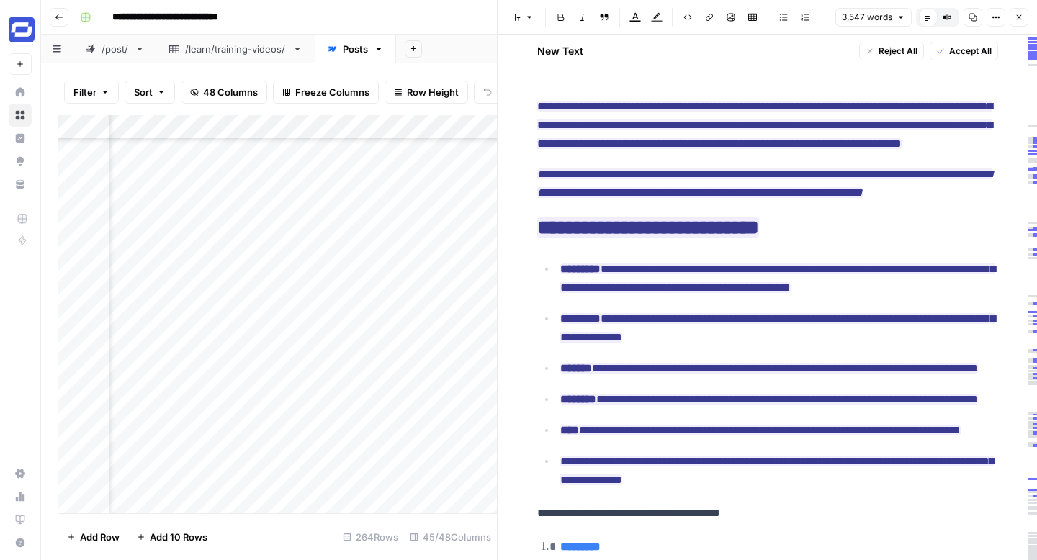
click at [328, 126] on div "Add Column" at bounding box center [277, 314] width 439 height 398
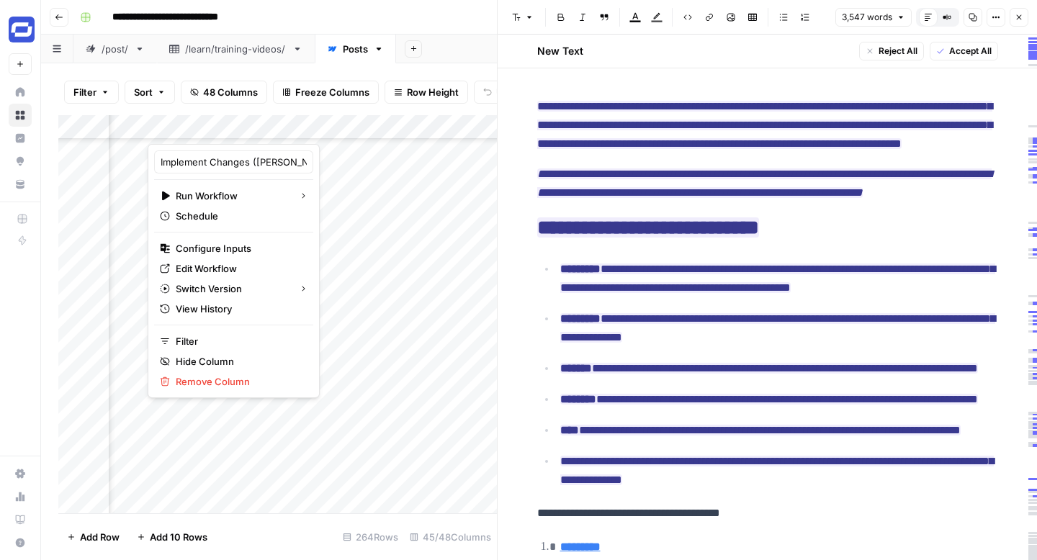
click at [327, 266] on div "Add Column" at bounding box center [277, 314] width 439 height 398
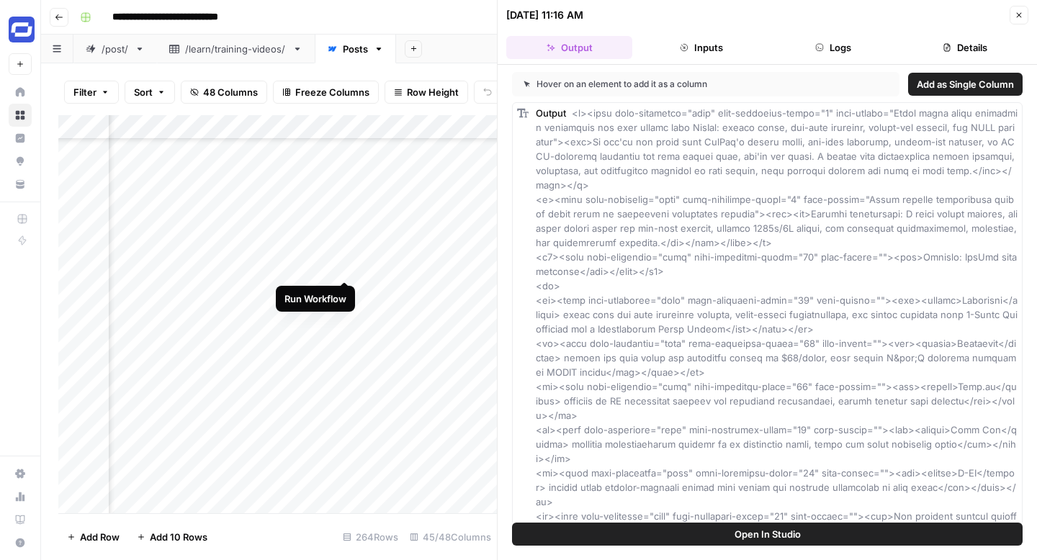
click at [344, 266] on div "Add Column" at bounding box center [277, 314] width 439 height 398
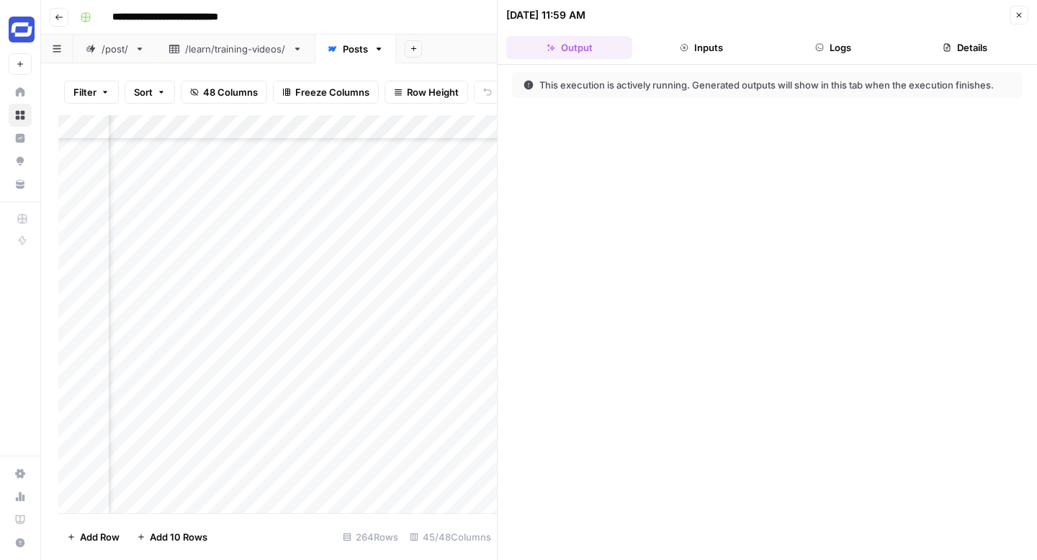
scroll to position [4390, 6148]
click at [822, 38] on button "Logs" at bounding box center [834, 47] width 126 height 23
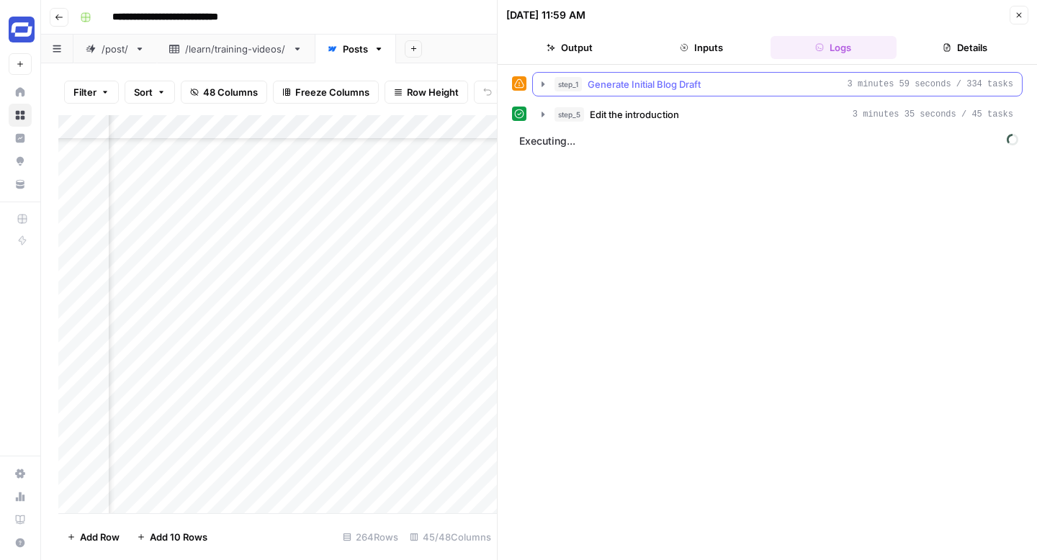
click at [542, 79] on icon "button" at bounding box center [543, 84] width 12 height 12
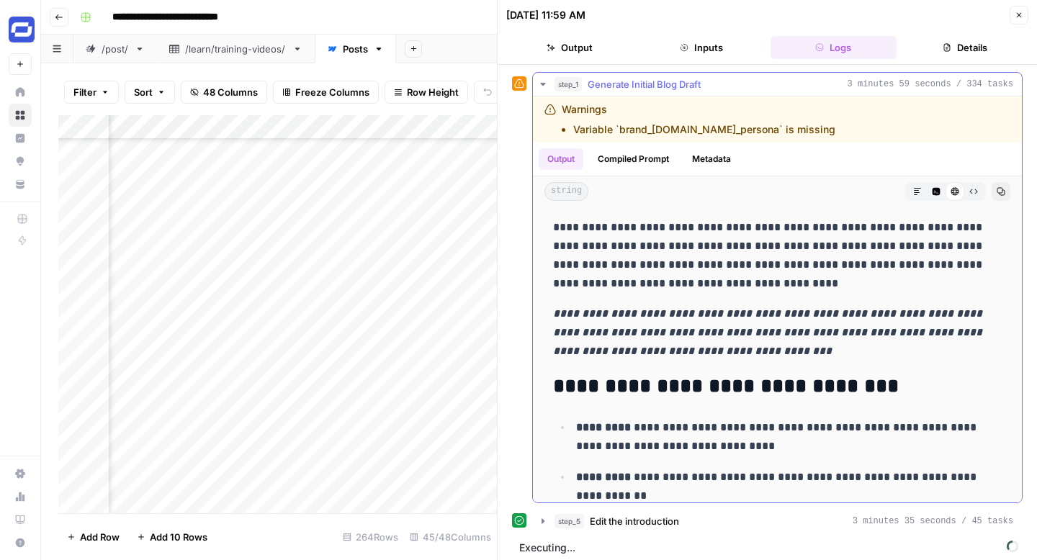
click at [542, 79] on icon "button" at bounding box center [543, 84] width 12 height 12
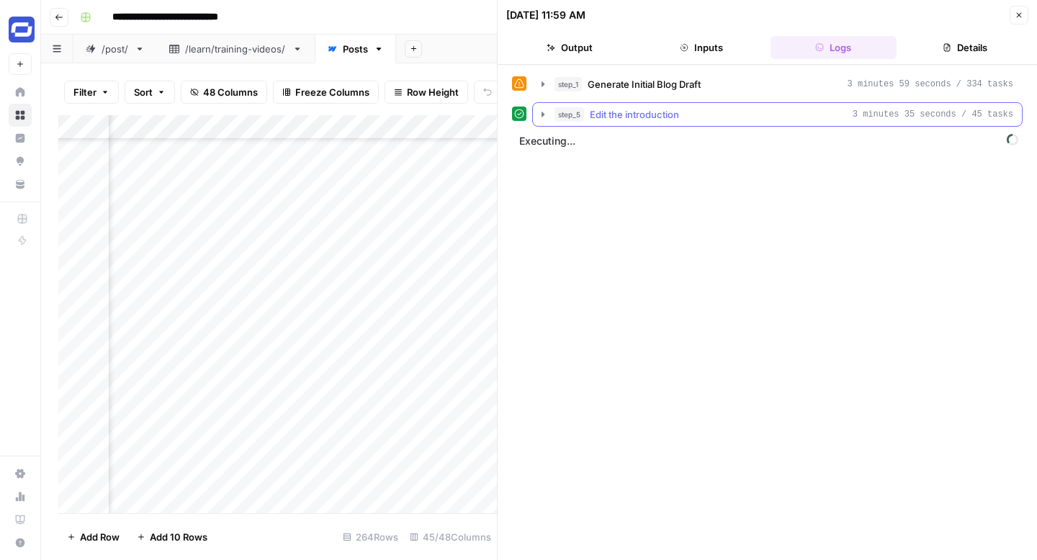
click at [541, 118] on icon "button" at bounding box center [543, 115] width 12 height 12
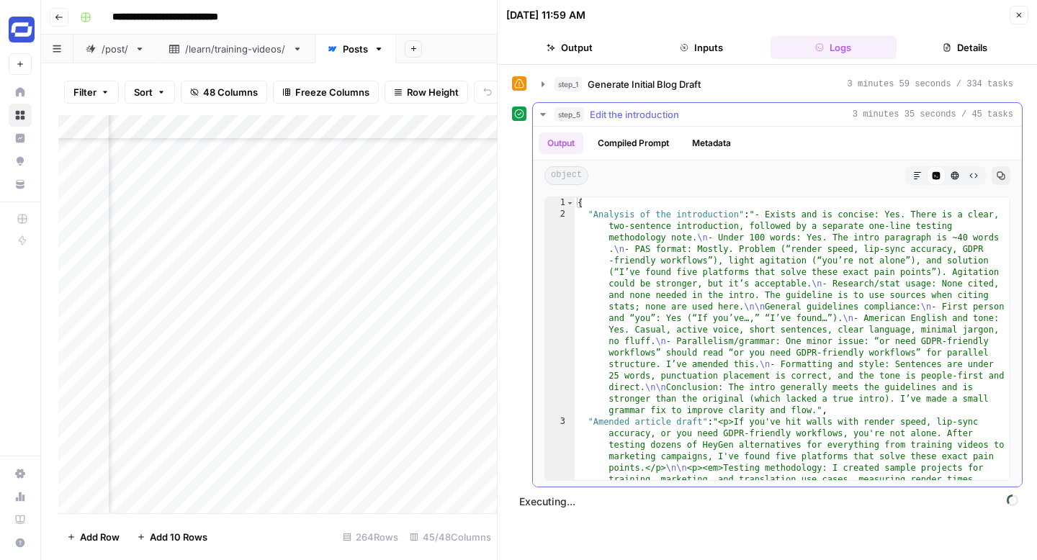
click at [541, 118] on icon "button" at bounding box center [543, 115] width 12 height 12
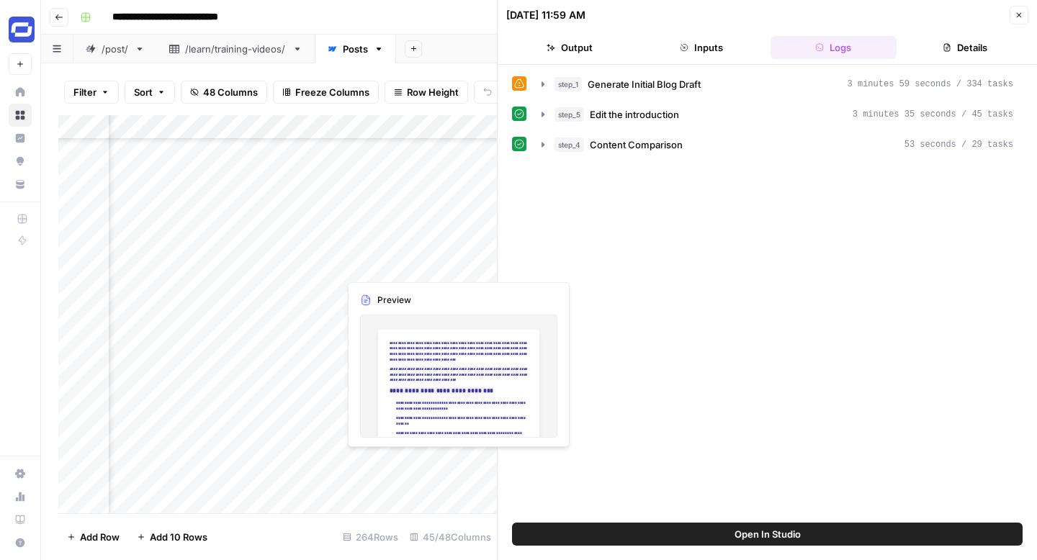
click at [392, 264] on div "Add Column" at bounding box center [277, 314] width 439 height 398
click at [399, 263] on div "Add Column" at bounding box center [277, 314] width 439 height 398
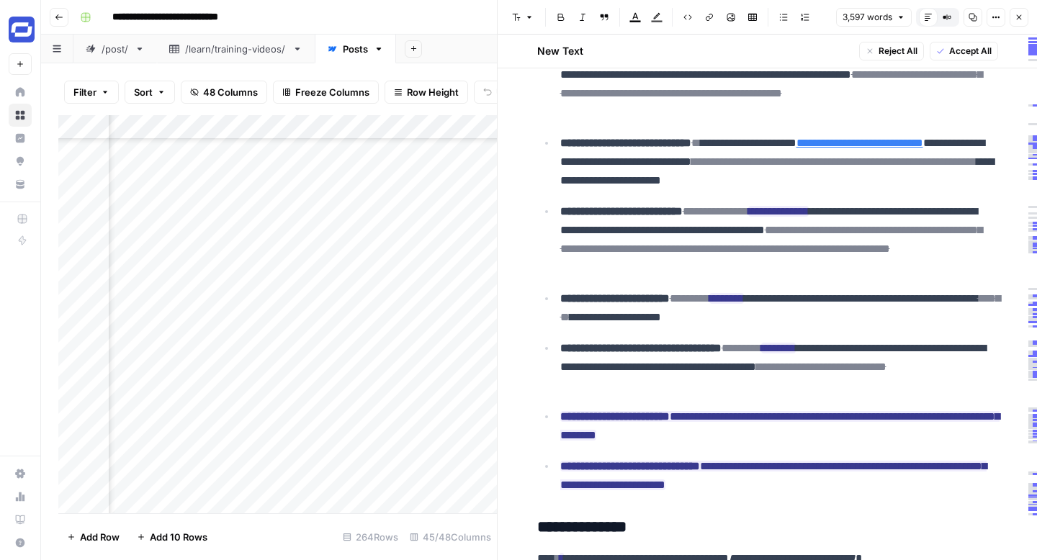
scroll to position [10067, 0]
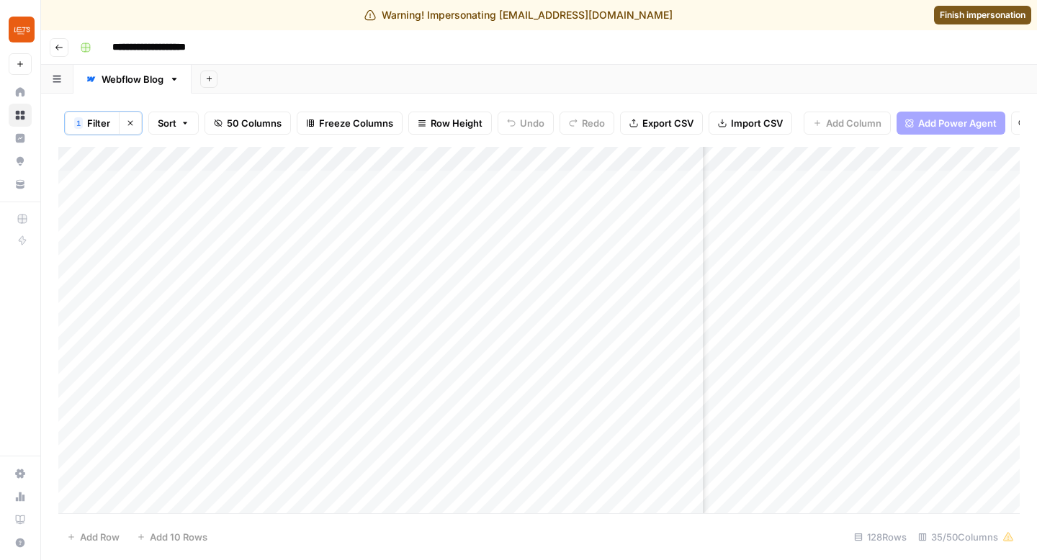
scroll to position [0, 4026]
